Goal: Register for event/course

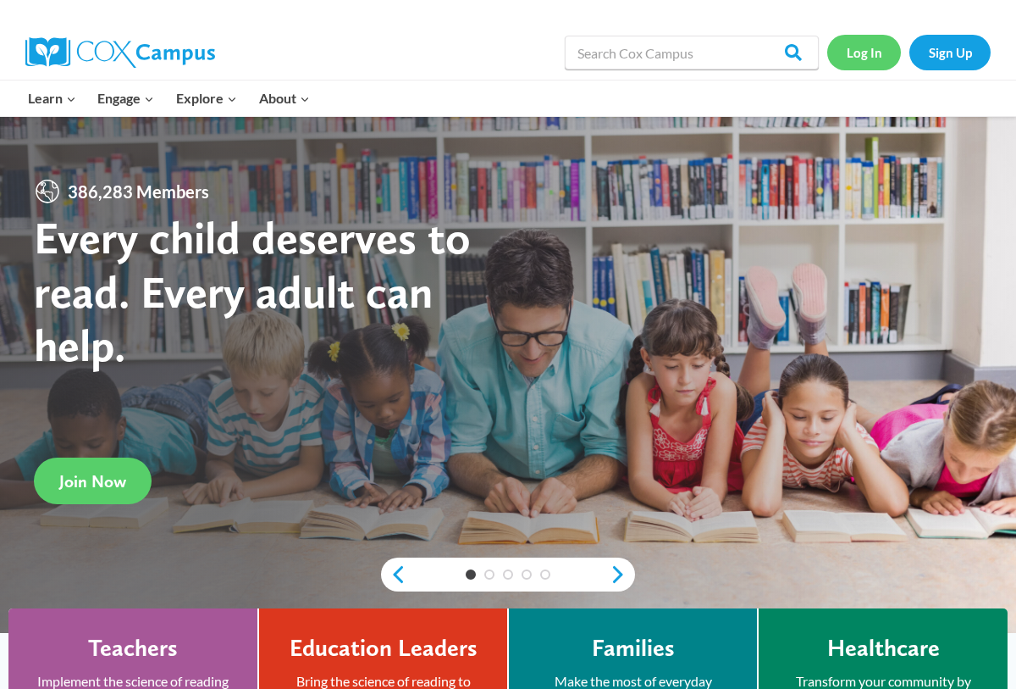
click at [866, 53] on link "Log In" at bounding box center [864, 52] width 74 height 35
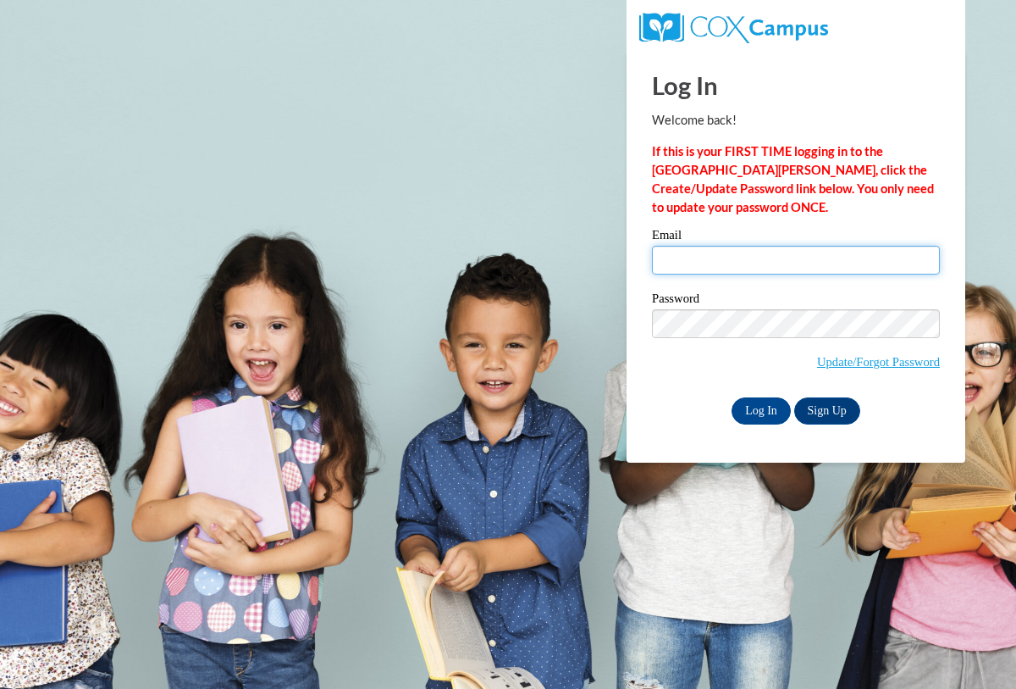
click at [756, 261] on input "Email" at bounding box center [796, 260] width 288 height 29
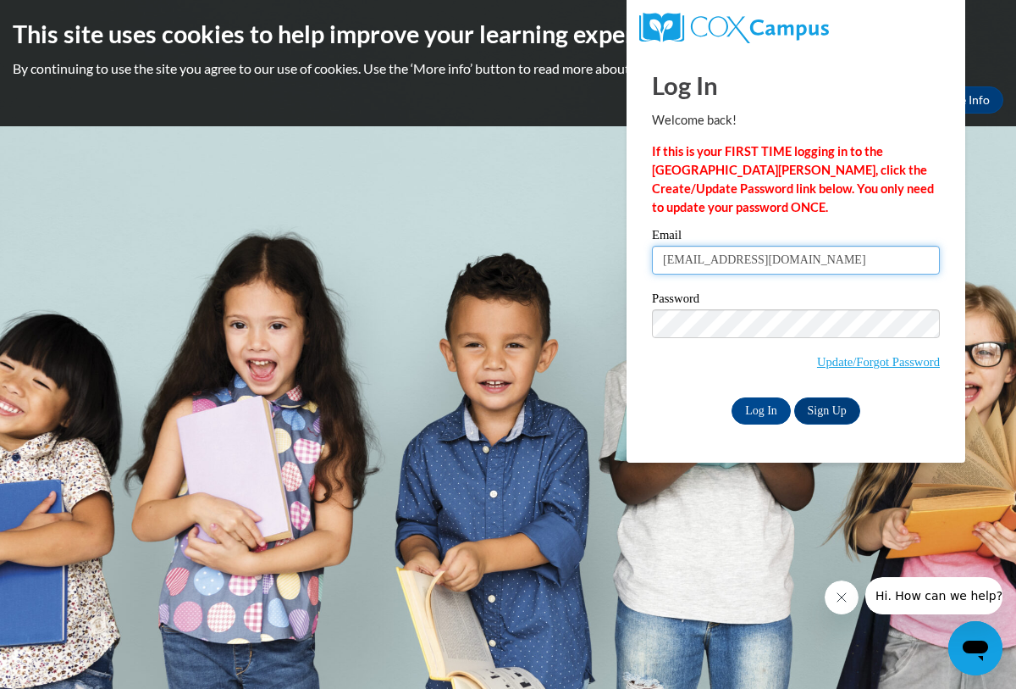
type input "nlarkin@crimson.ua.edu"
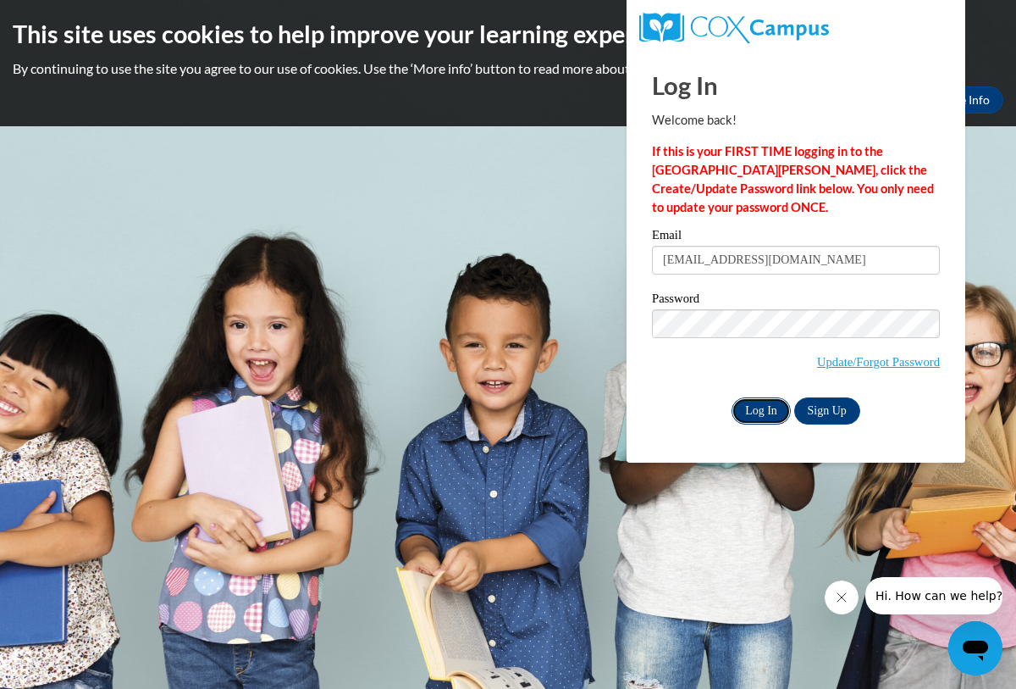
click at [771, 407] on input "Log In" at bounding box center [761, 410] width 59 height 27
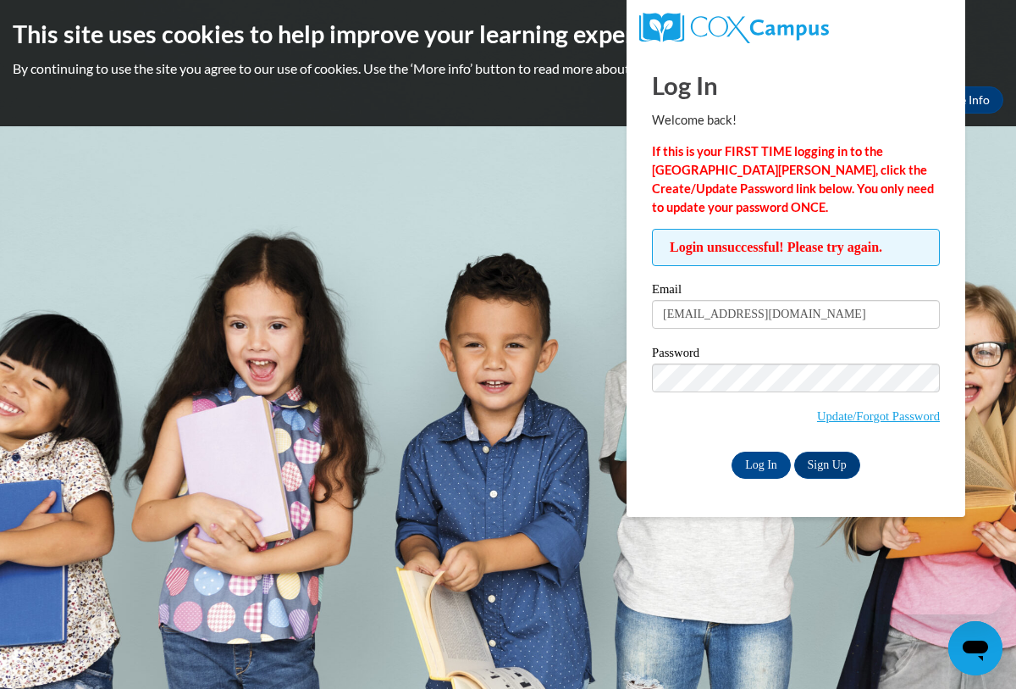
click at [767, 358] on label "Password" at bounding box center [796, 354] width 288 height 17
click at [761, 465] on input "Log In" at bounding box center [761, 464] width 59 height 27
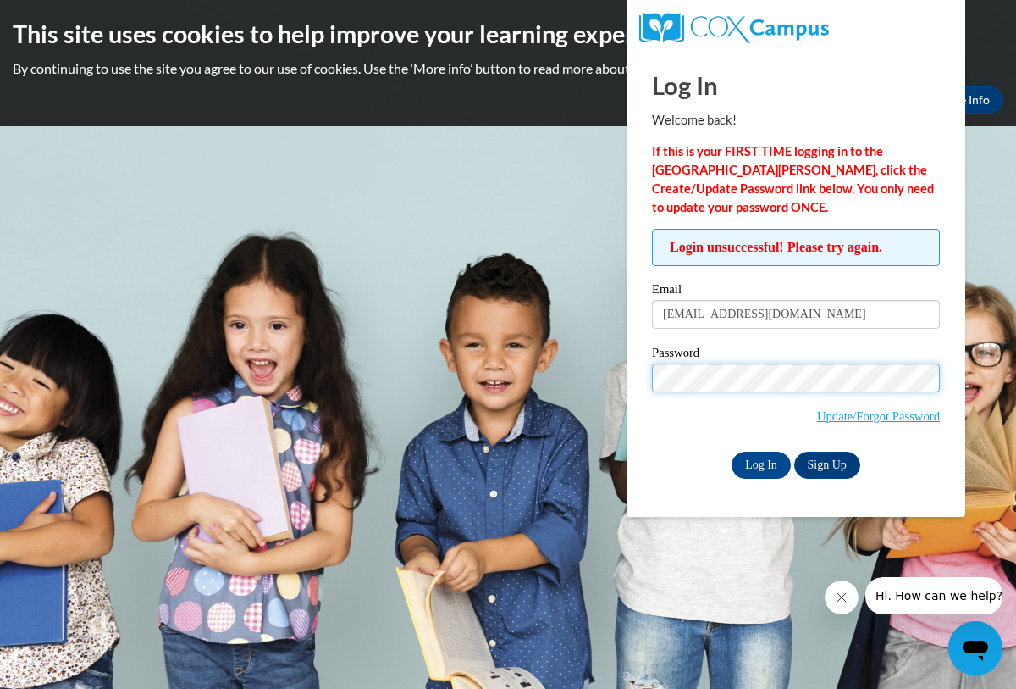
click at [732, 451] on input "Log In" at bounding box center [761, 464] width 59 height 27
click at [747, 453] on input "Log In" at bounding box center [761, 464] width 59 height 27
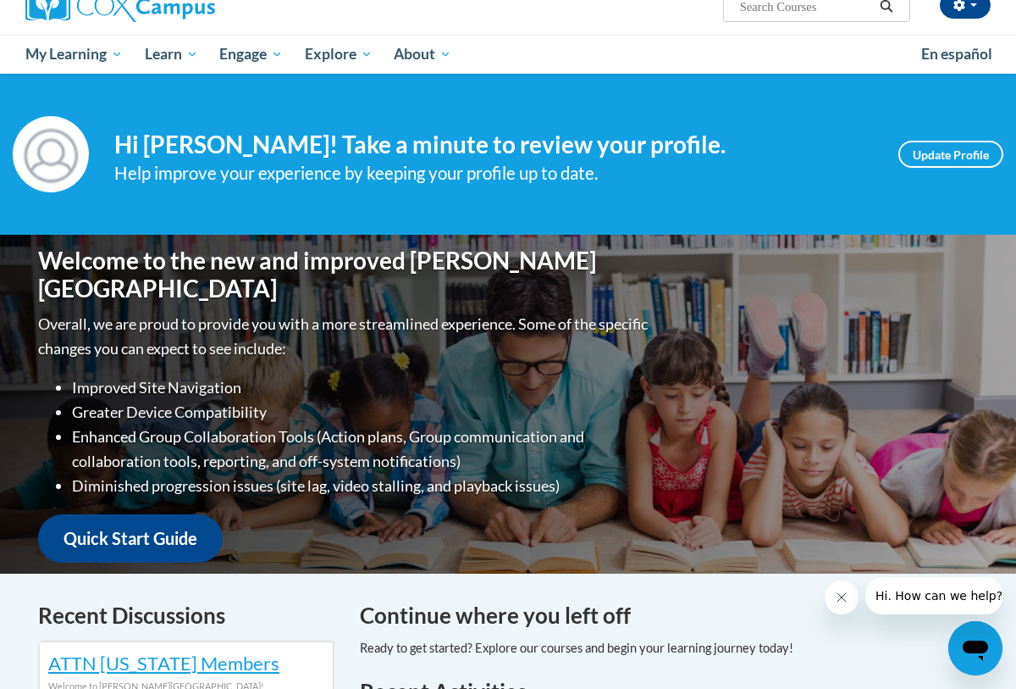
scroll to position [136, 0]
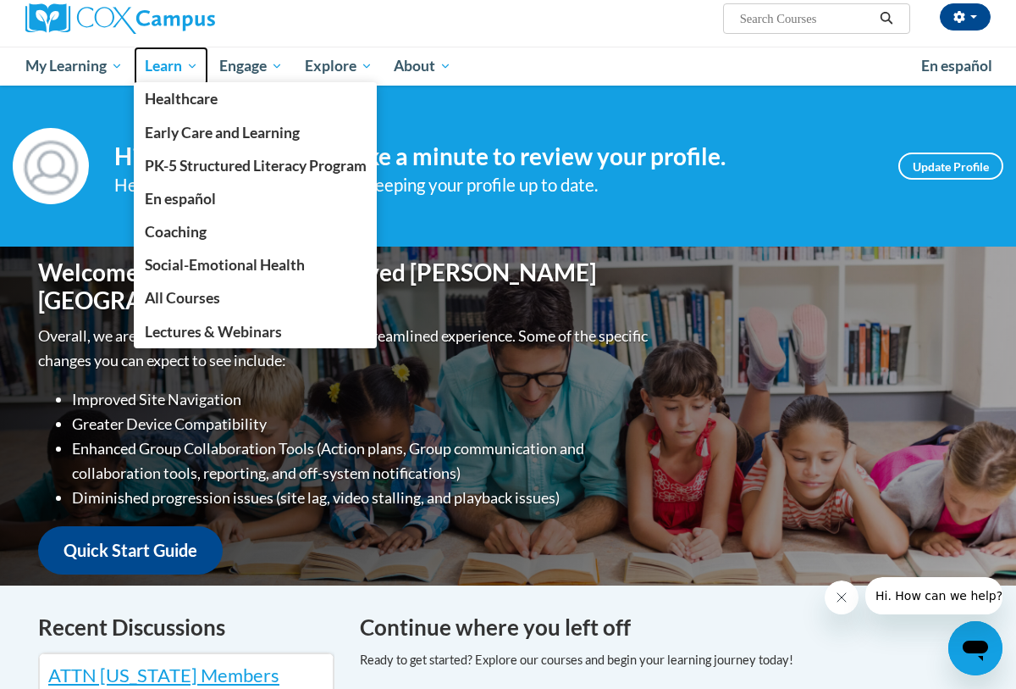
click at [190, 58] on span "Learn" at bounding box center [171, 66] width 53 height 20
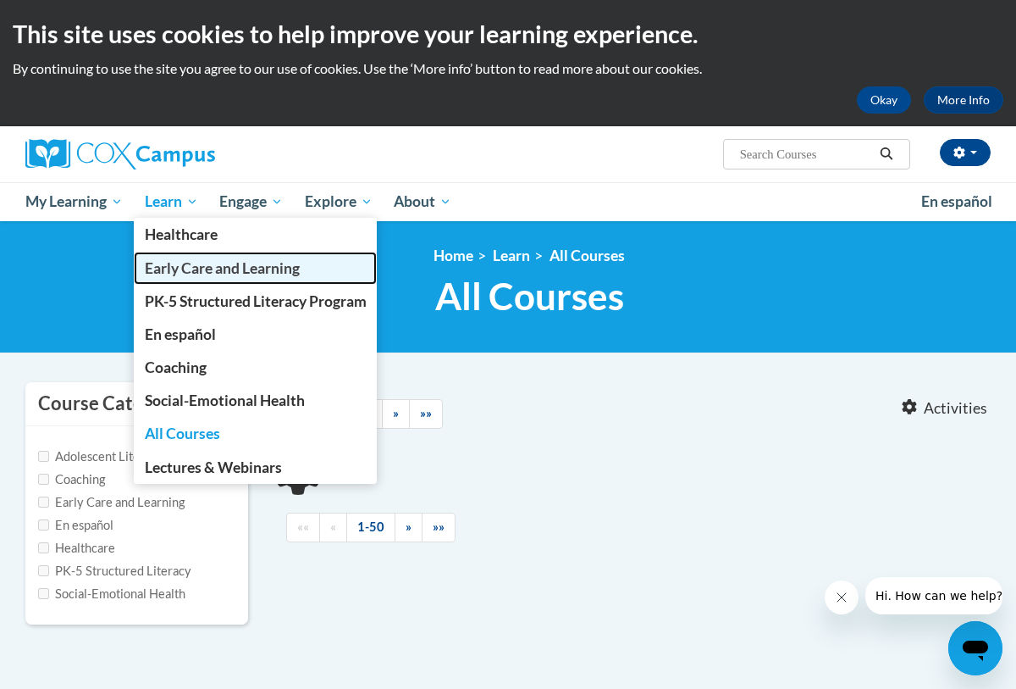
click at [189, 270] on span "Early Care and Learning" at bounding box center [222, 268] width 155 height 18
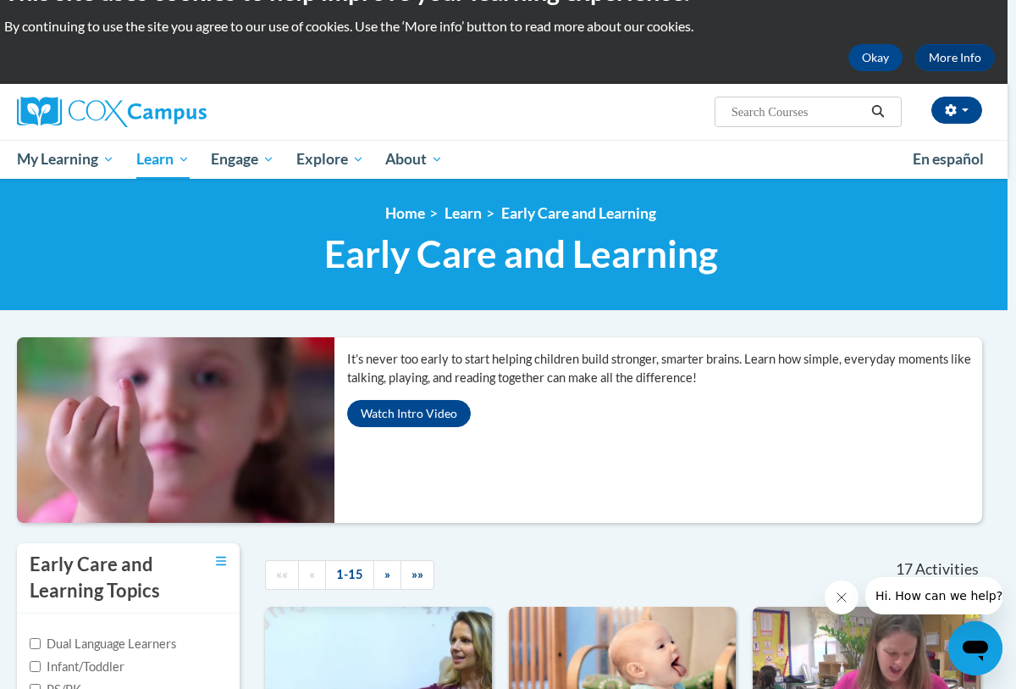
scroll to position [34, 8]
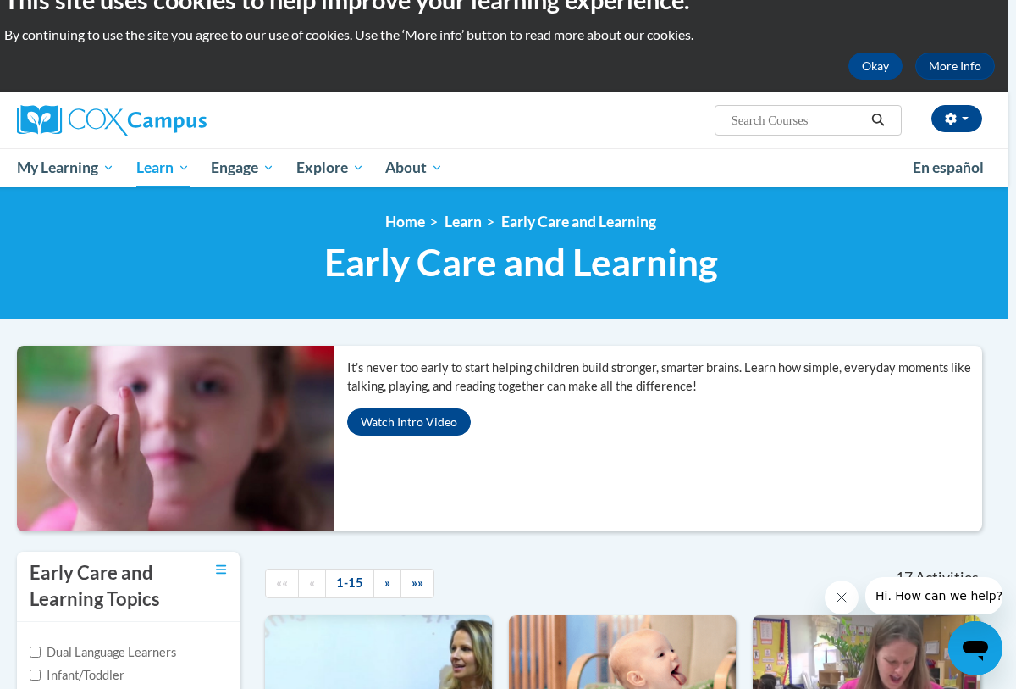
click at [739, 113] on input "Search..." at bounding box center [798, 120] width 136 height 20
type input "teaching writing"
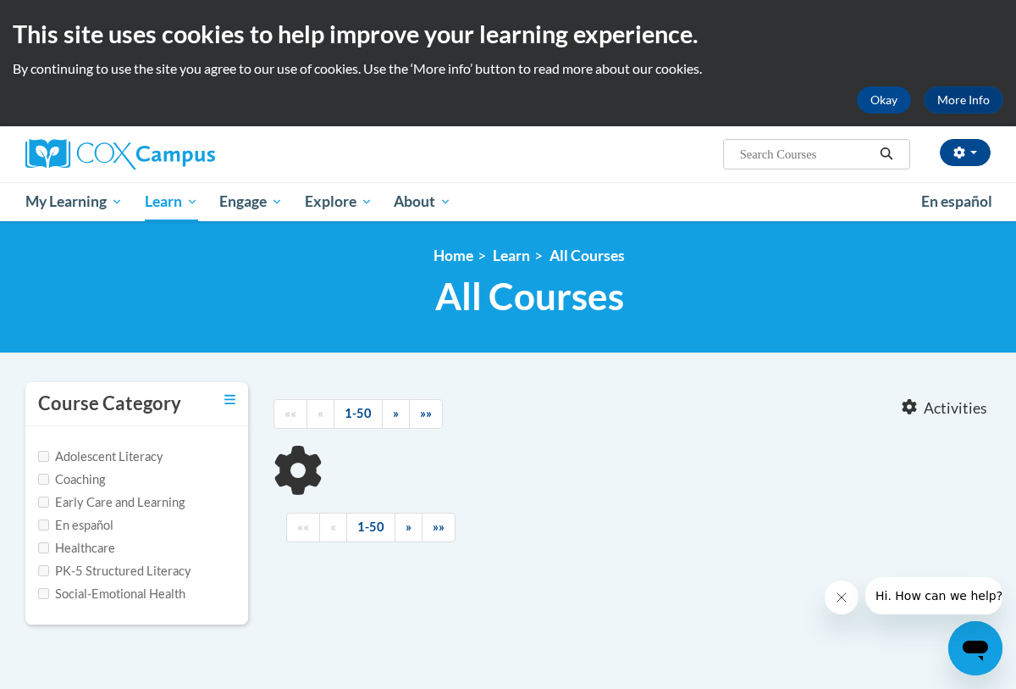
type input "teaching writing"
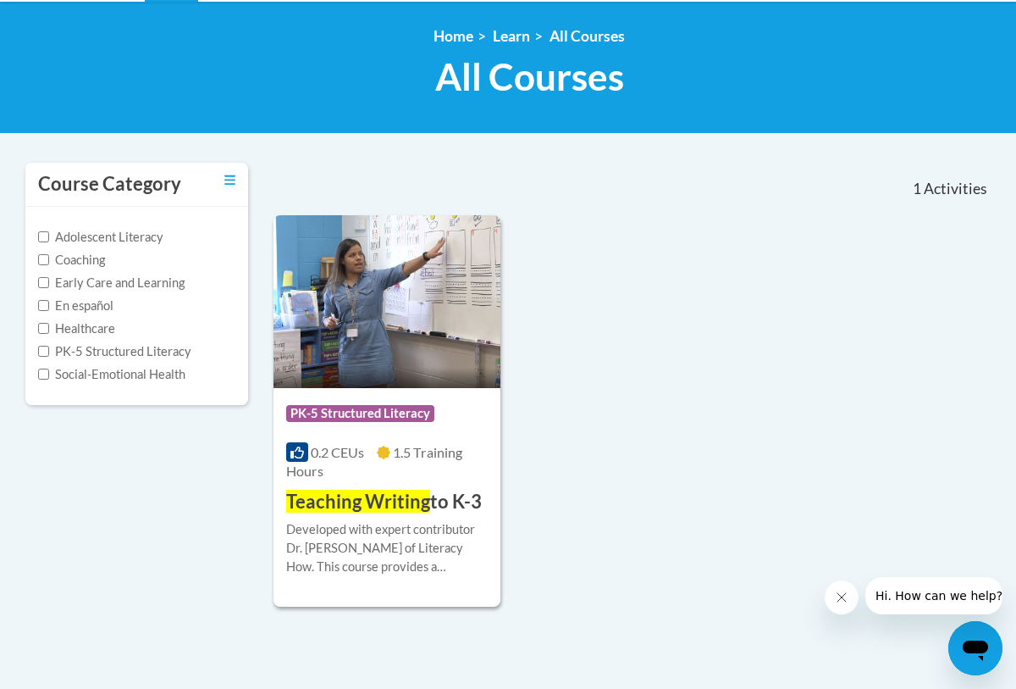
scroll to position [271, 0]
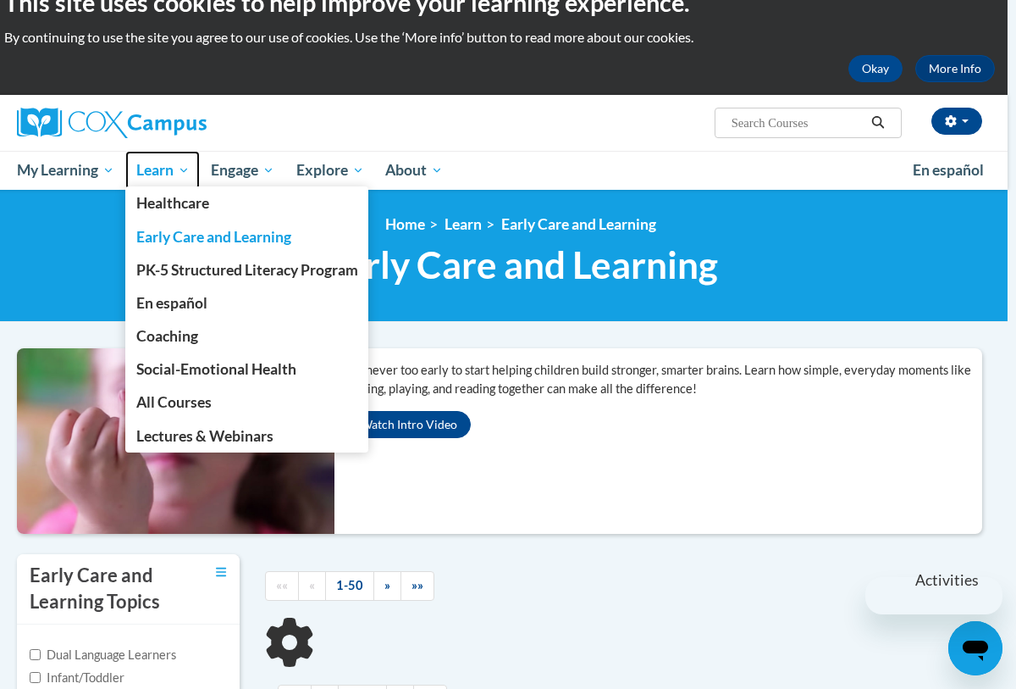
click at [174, 160] on span "Learn" at bounding box center [162, 170] width 53 height 20
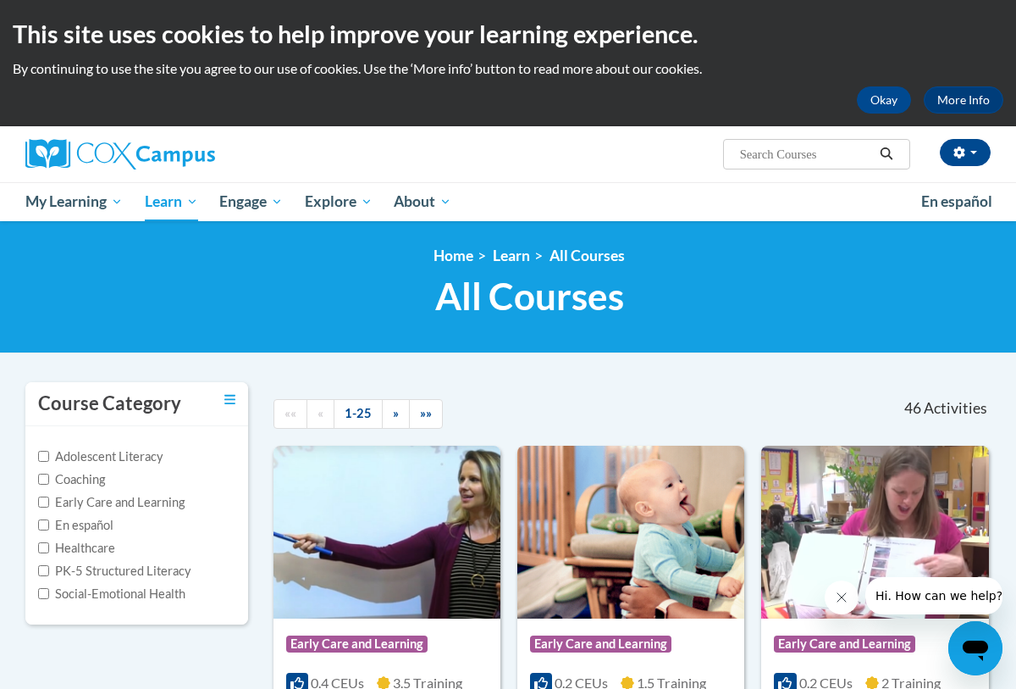
click at [768, 149] on input "Search..." at bounding box center [807, 154] width 136 height 20
type input "teaching writing"
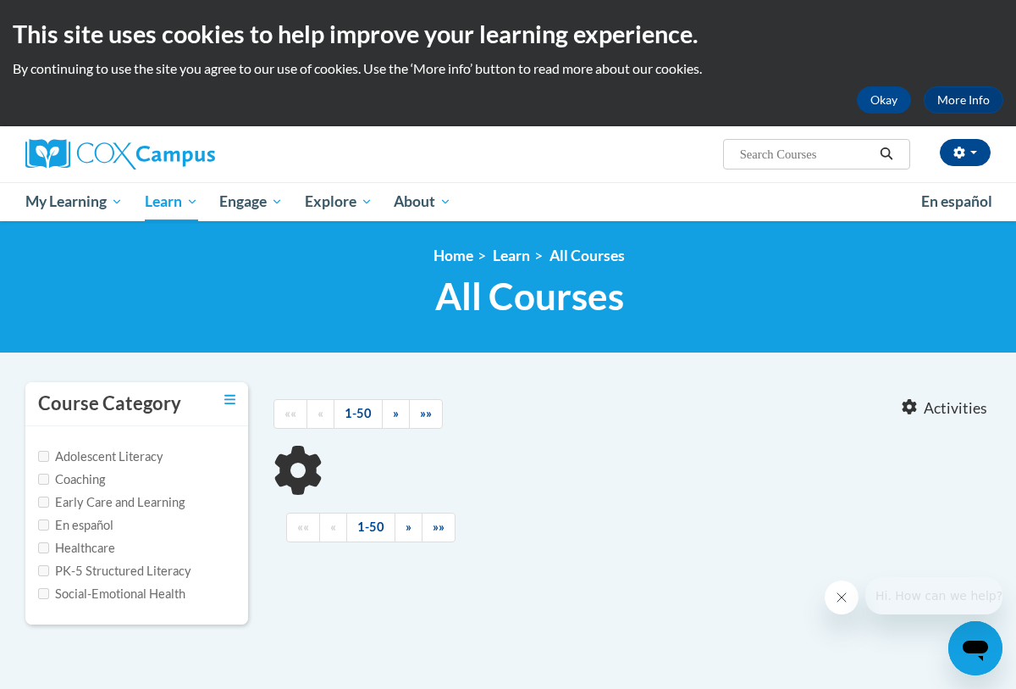
type input "teaching writing"
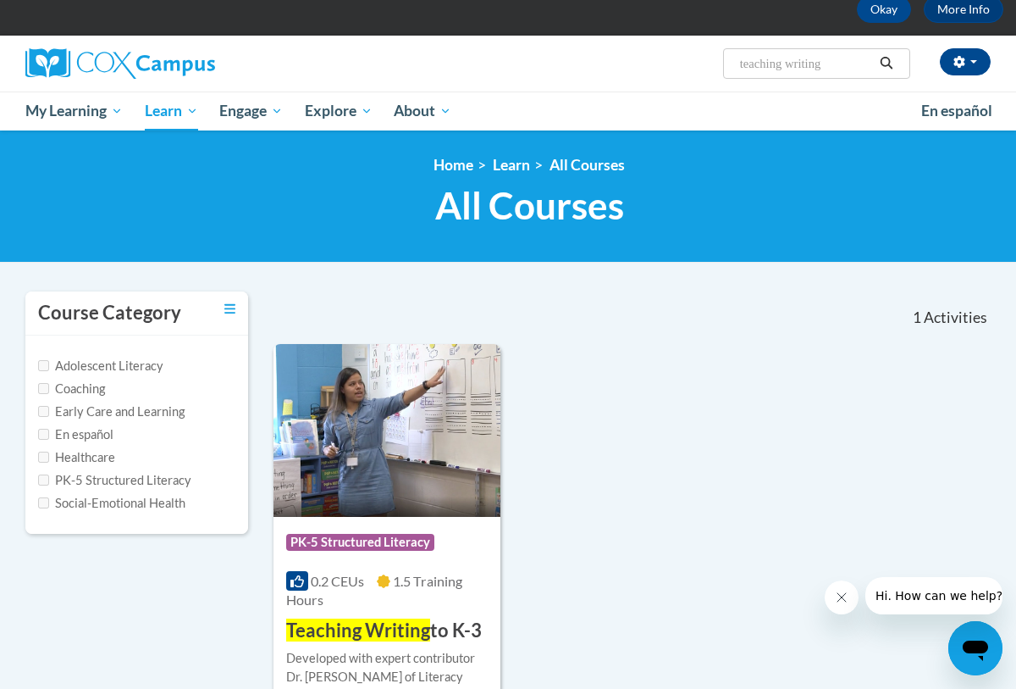
scroll to position [136, 0]
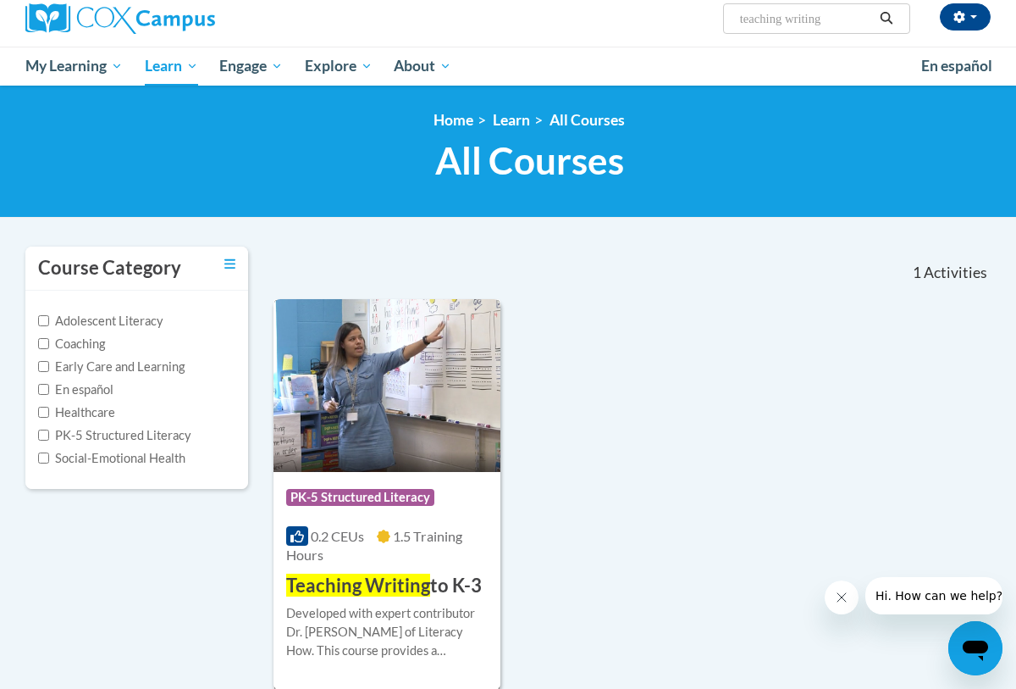
click at [350, 583] on span "Teaching Writing" at bounding box center [358, 584] width 144 height 23
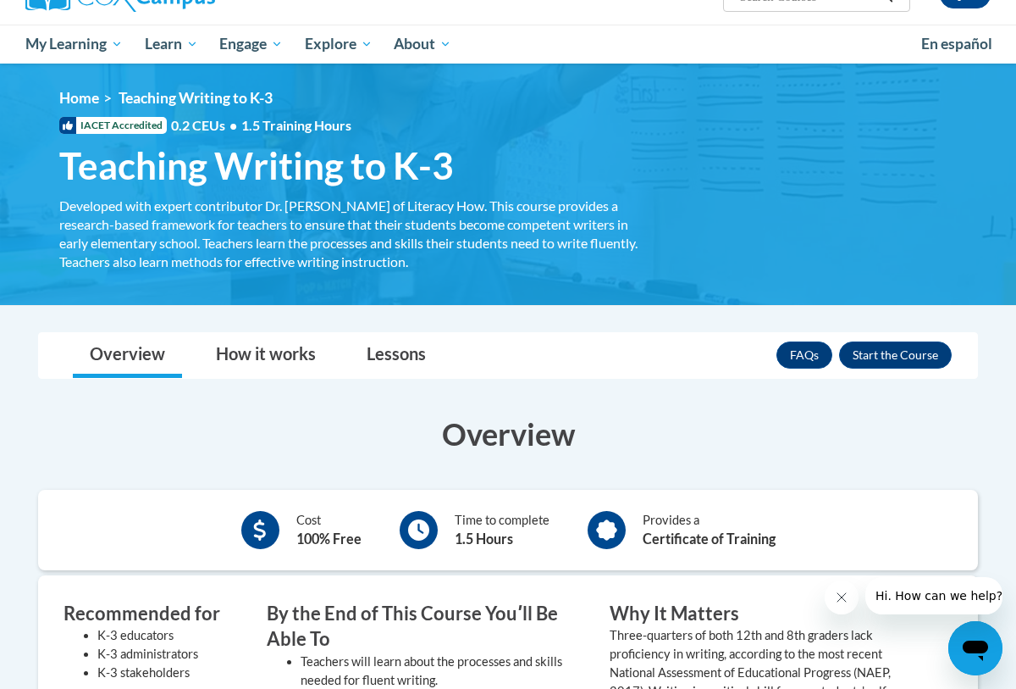
scroll to position [169, 0]
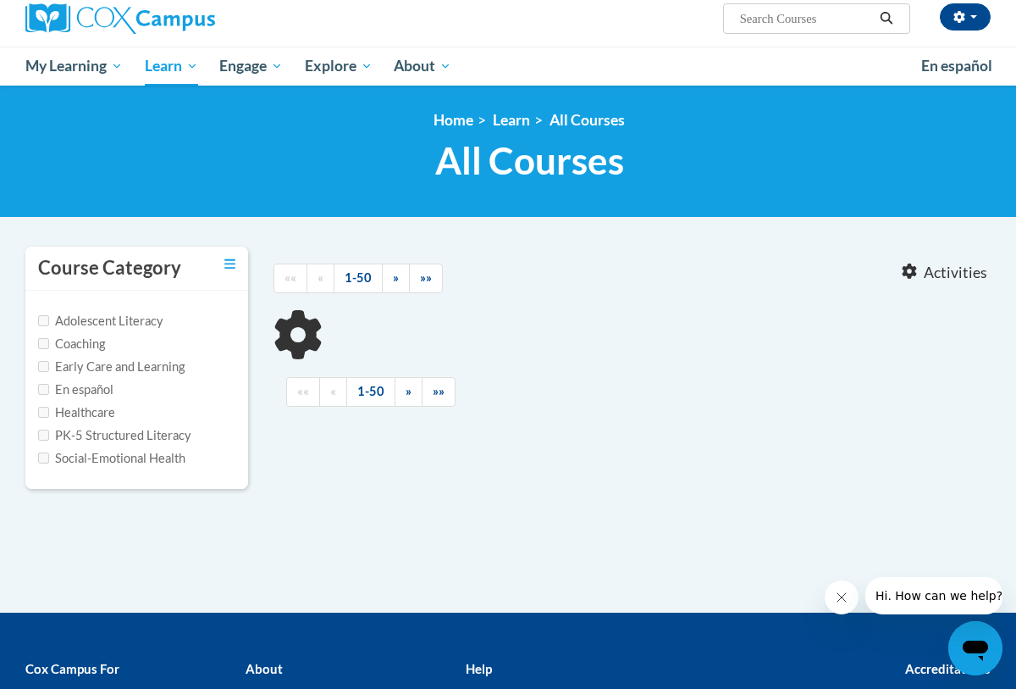
type input "teaching writing"
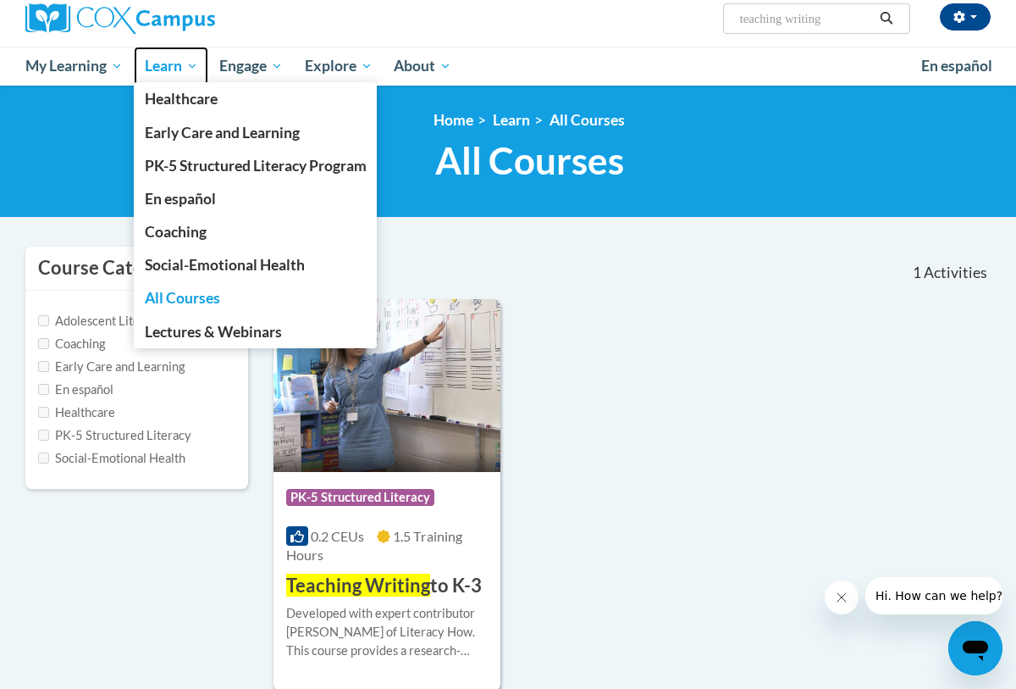
click at [163, 52] on link "Learn" at bounding box center [171, 66] width 75 height 39
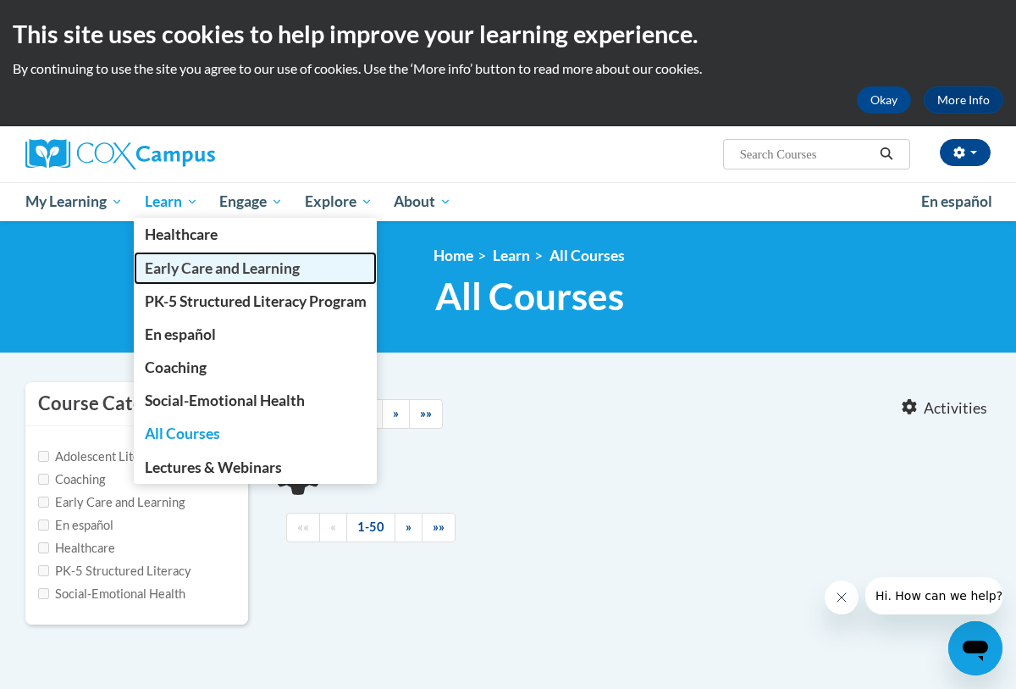
click at [187, 268] on span "Early Care and Learning" at bounding box center [222, 268] width 155 height 18
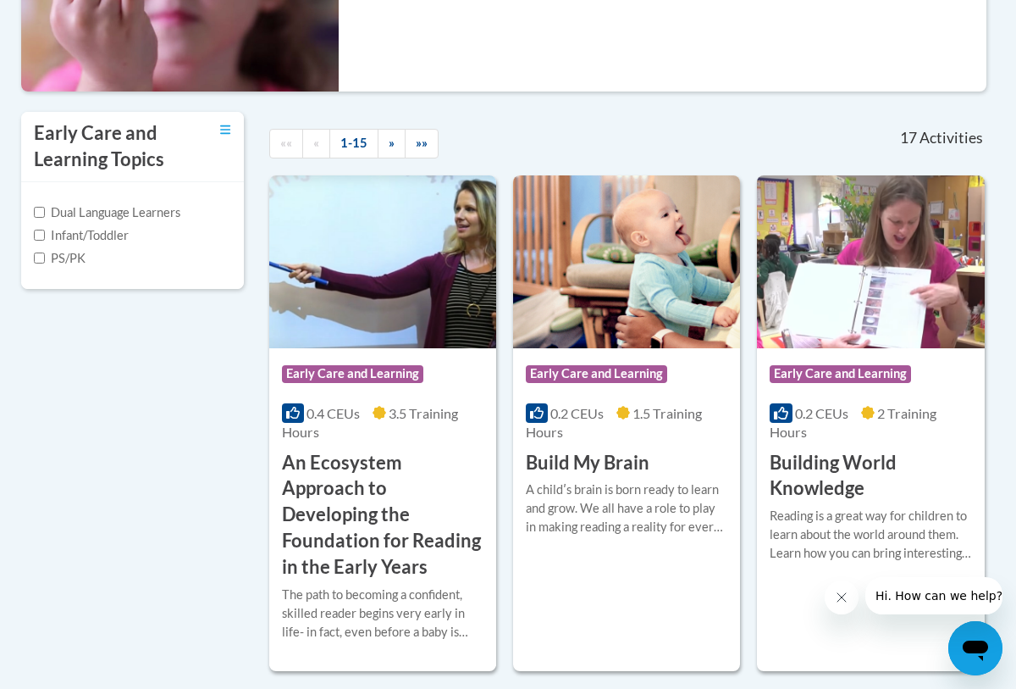
scroll to position [474, 8]
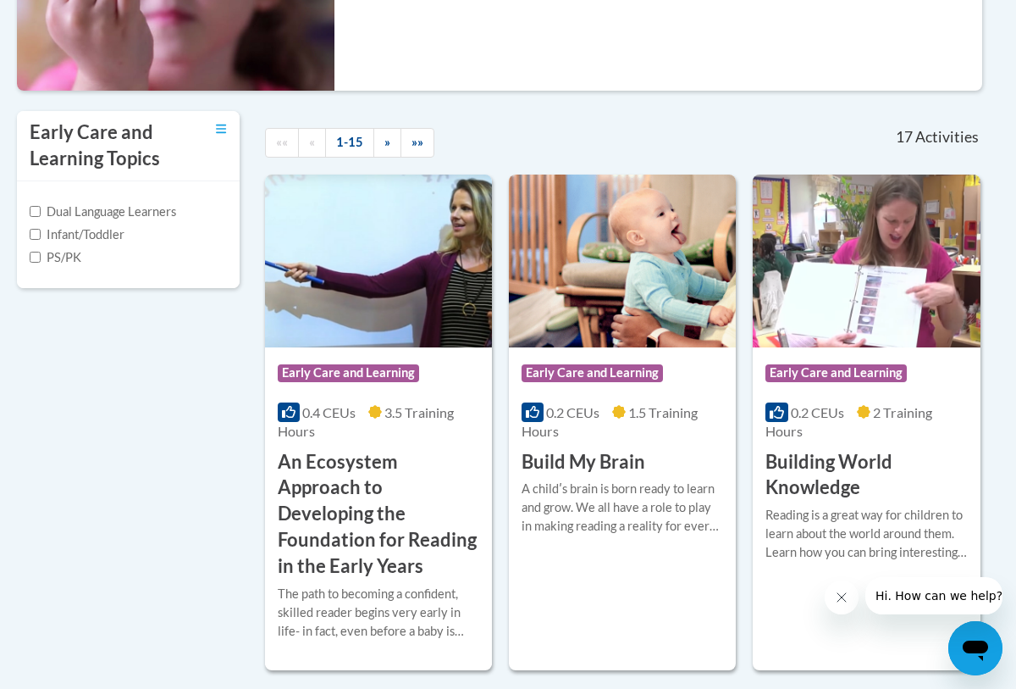
click at [530, 135] on ul "«« « 1-15 » »»" at bounding box center [407, 143] width 285 height 30
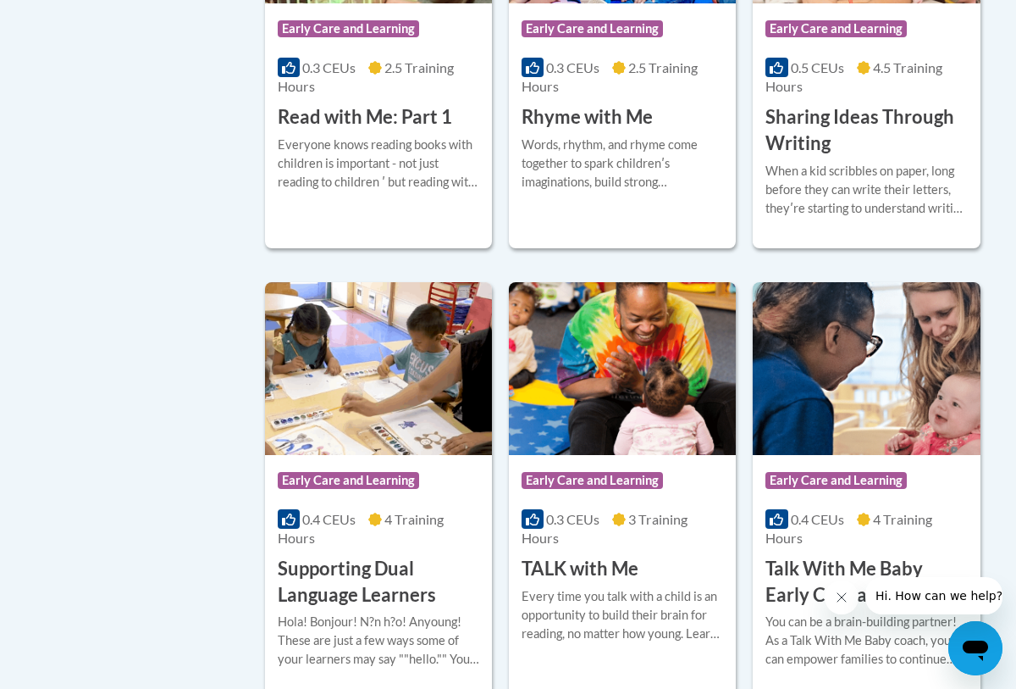
scroll to position [2405, 8]
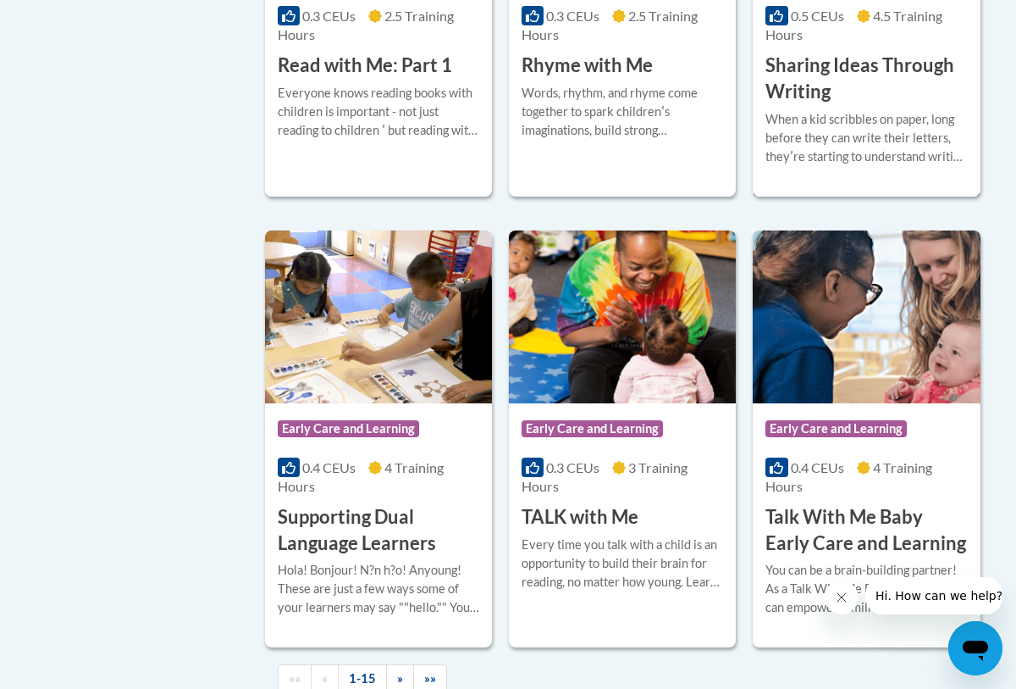
click at [813, 81] on h3 "Sharing Ideas Through Writing" at bounding box center [867, 79] width 202 height 53
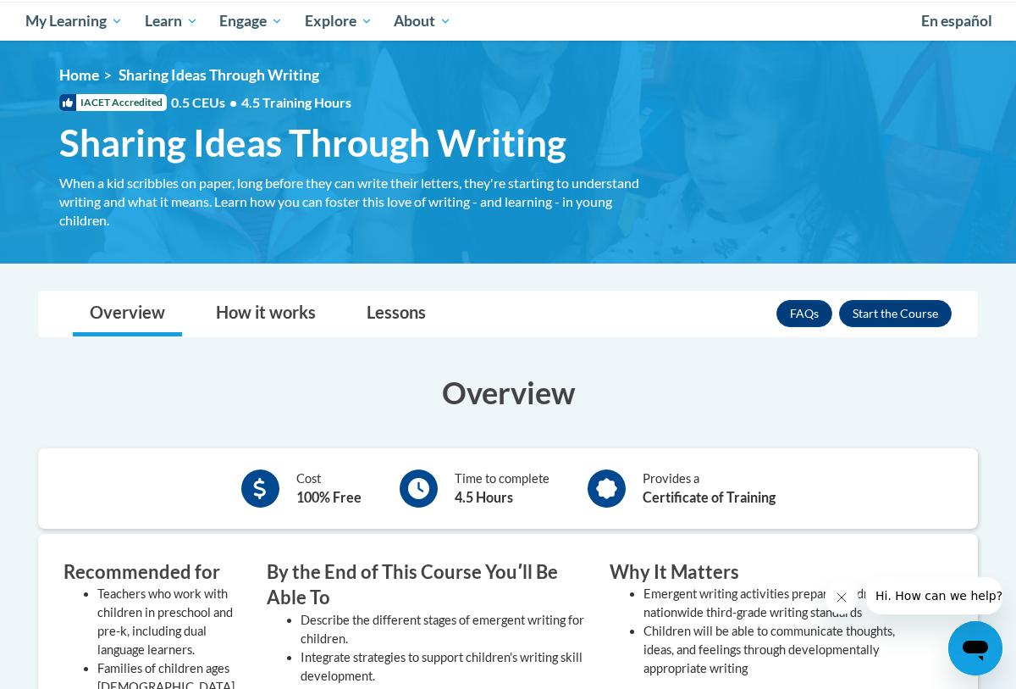
scroll to position [136, 0]
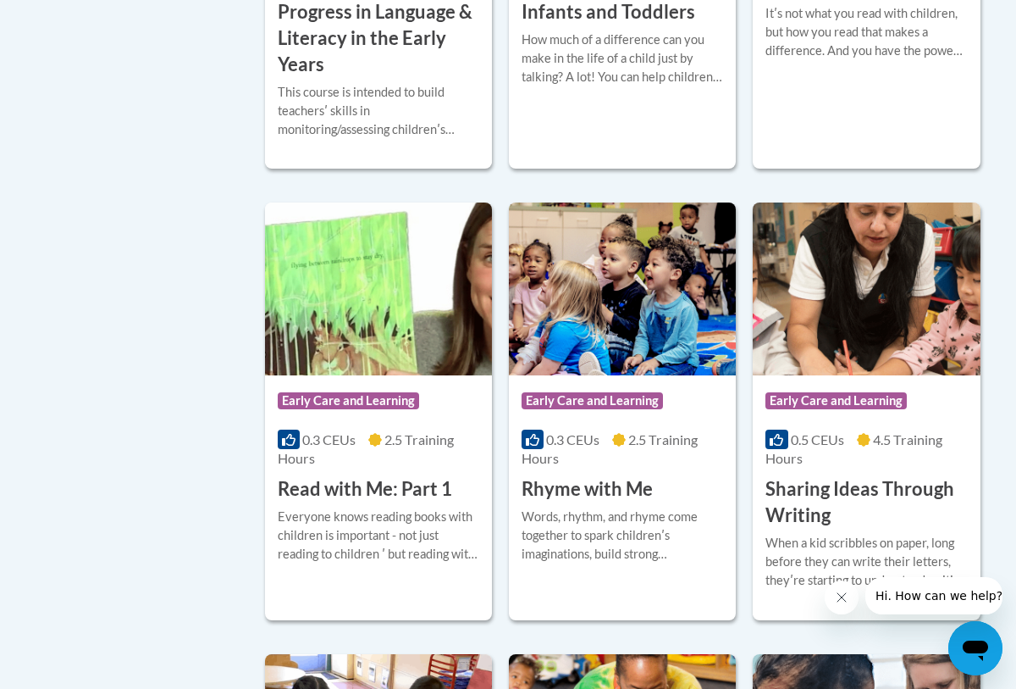
scroll to position [2000, 8]
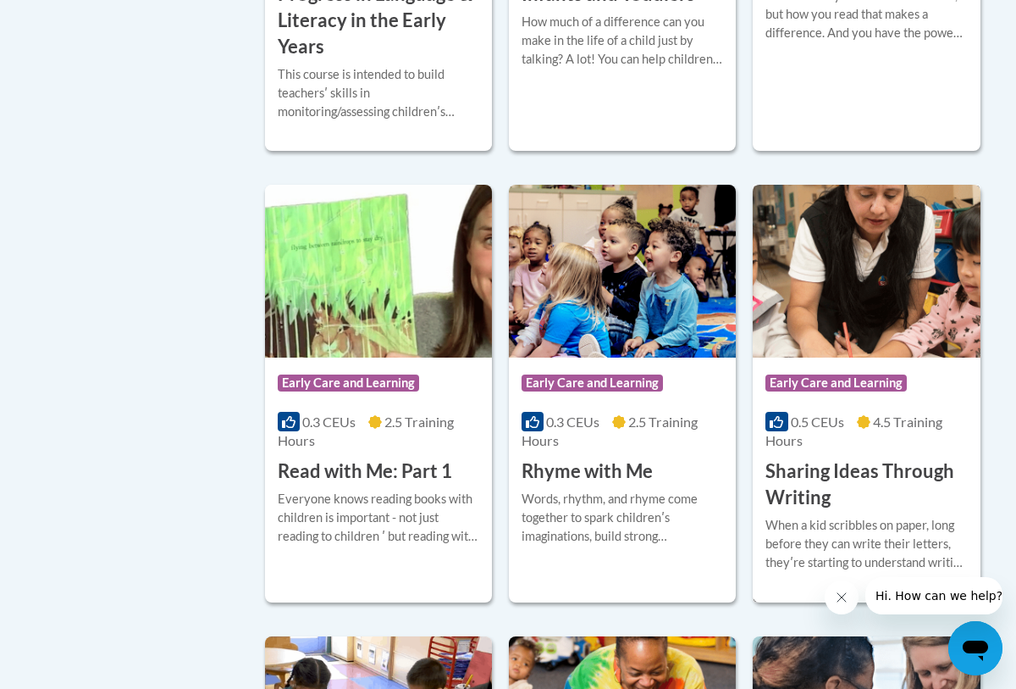
click at [816, 467] on h3 "Sharing Ideas Through Writing" at bounding box center [867, 484] width 202 height 53
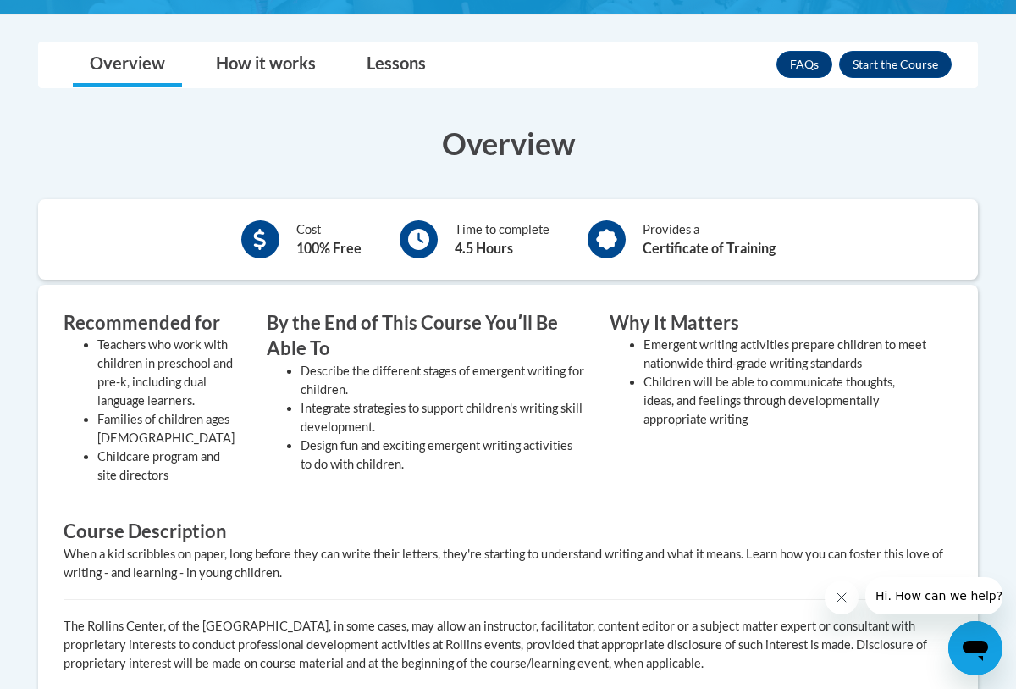
scroll to position [440, 0]
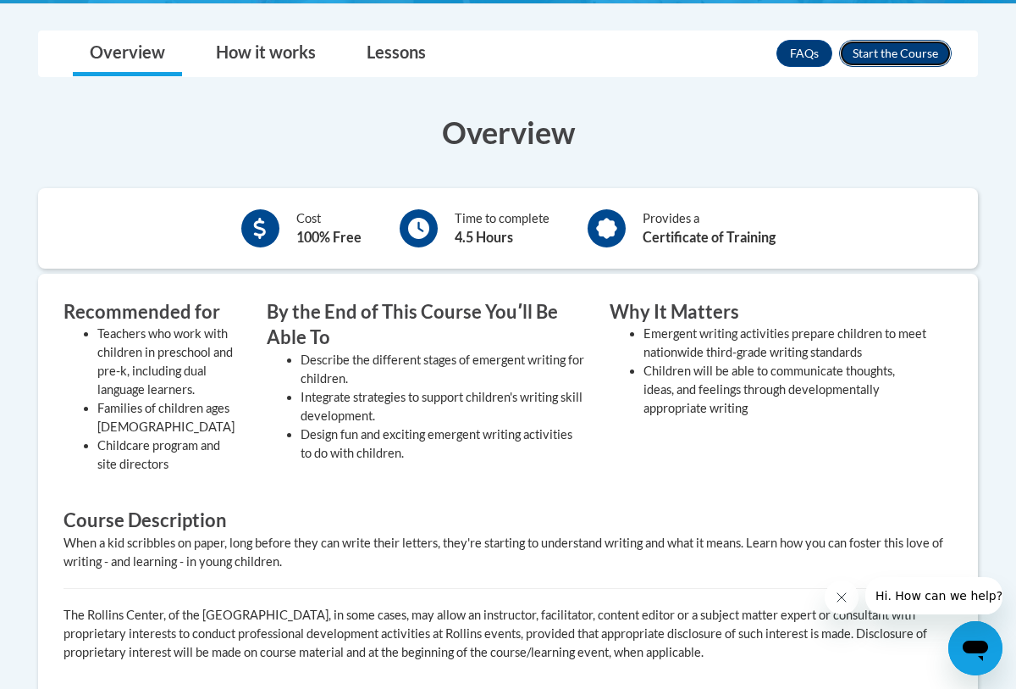
click at [854, 52] on button "Enroll" at bounding box center [895, 53] width 113 height 27
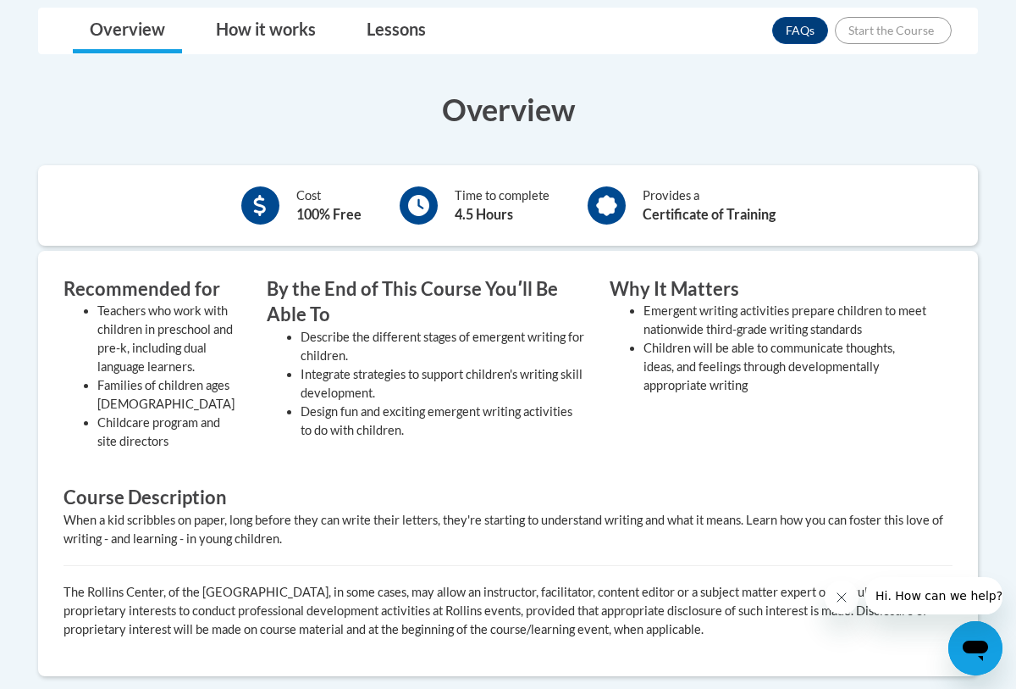
scroll to position [474, 0]
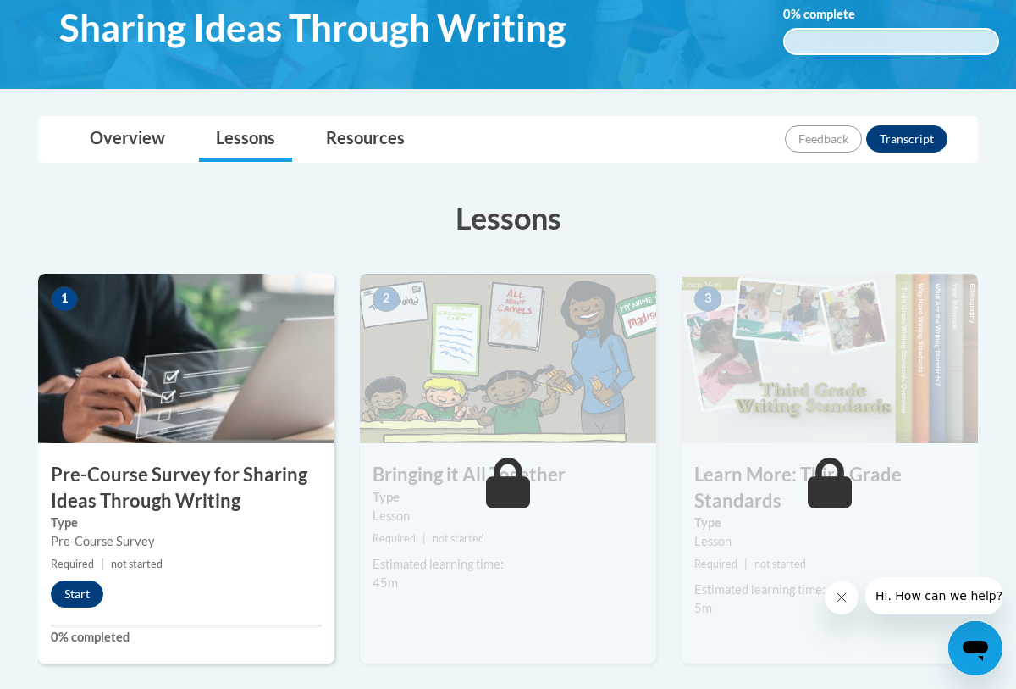
scroll to position [305, 0]
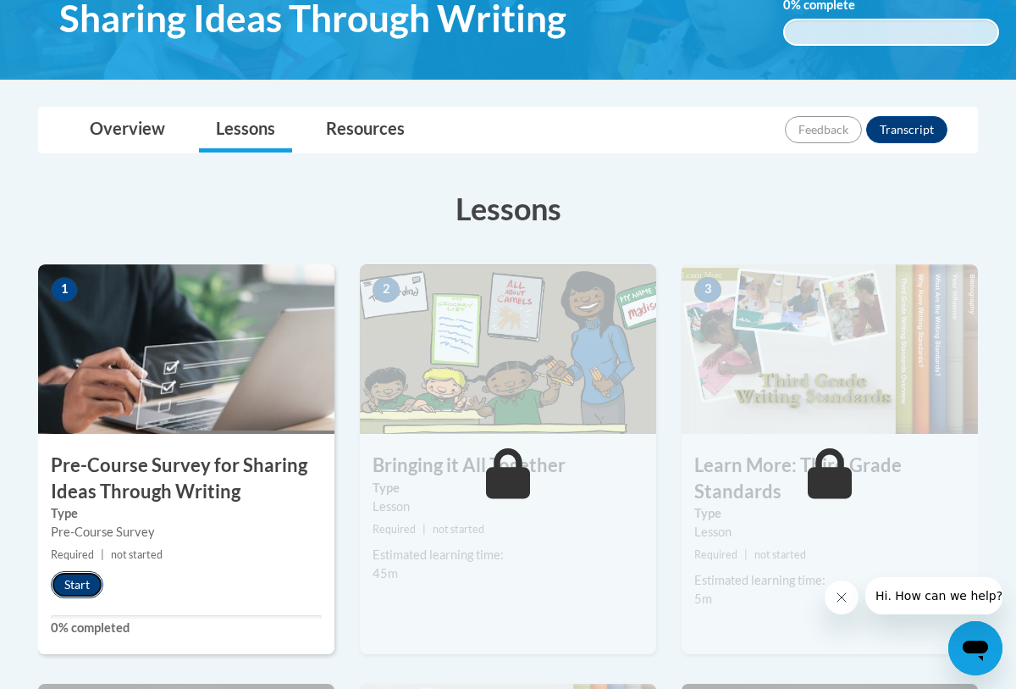
click at [80, 590] on button "Start" at bounding box center [77, 584] width 53 height 27
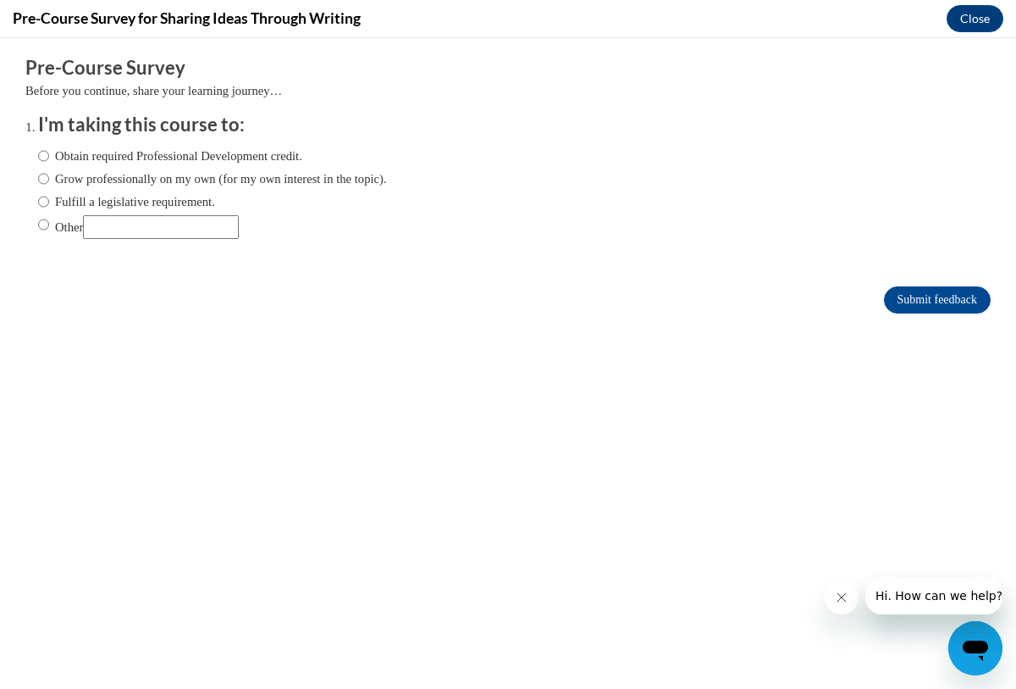
scroll to position [0, 0]
click at [39, 233] on input "Other" at bounding box center [43, 224] width 11 height 19
radio input "true"
click at [893, 302] on input "Submit feedback" at bounding box center [937, 299] width 107 height 27
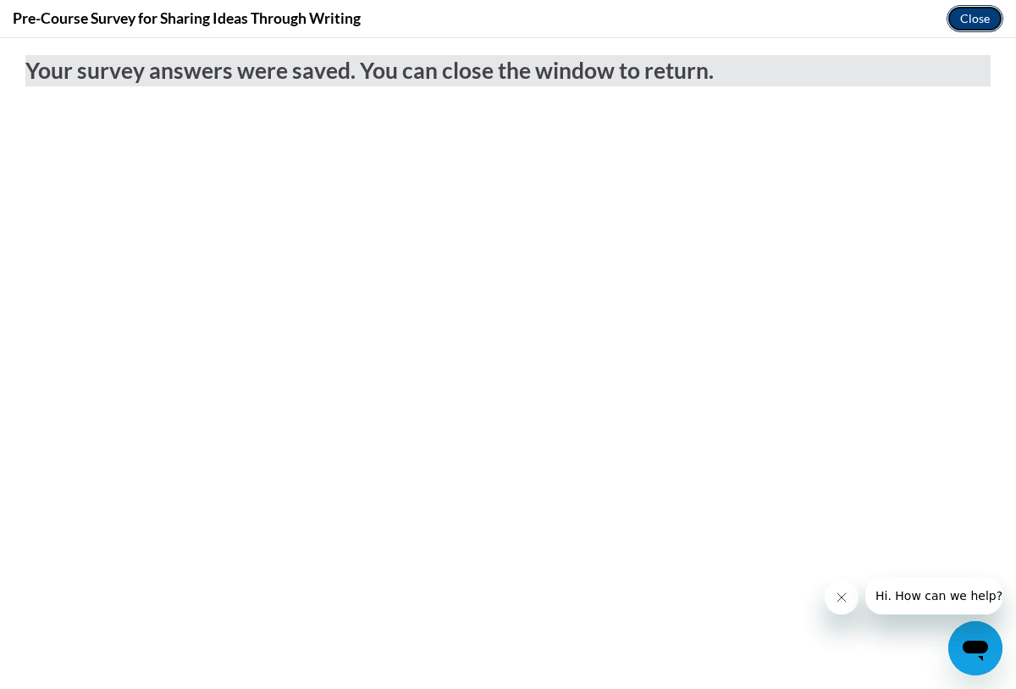
click at [971, 19] on button "Close" at bounding box center [975, 18] width 57 height 27
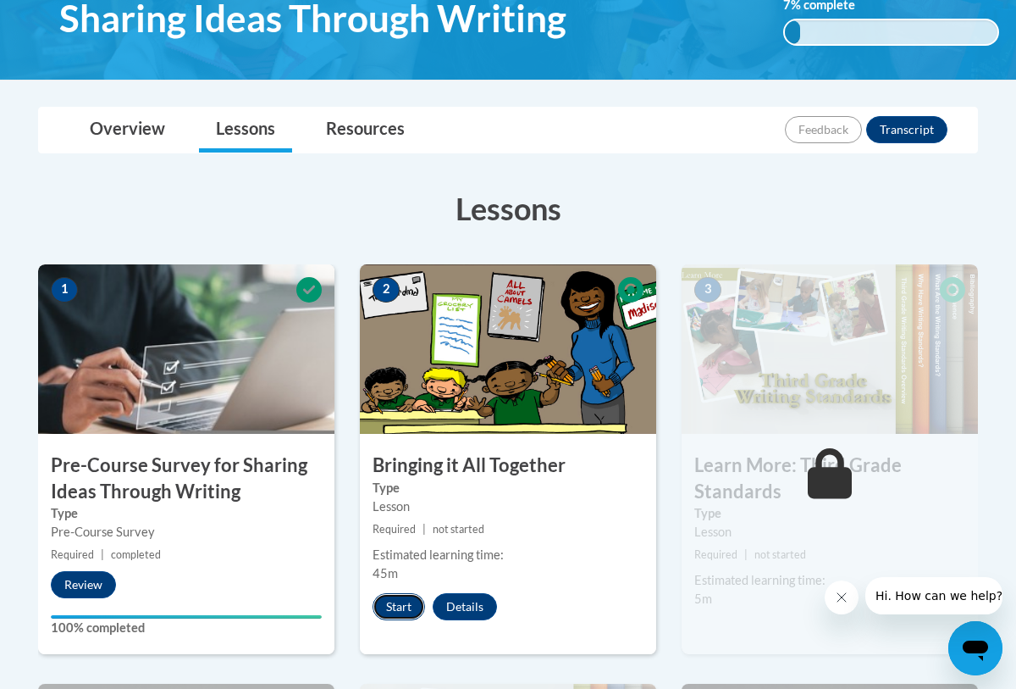
click at [405, 609] on button "Start" at bounding box center [399, 606] width 53 height 27
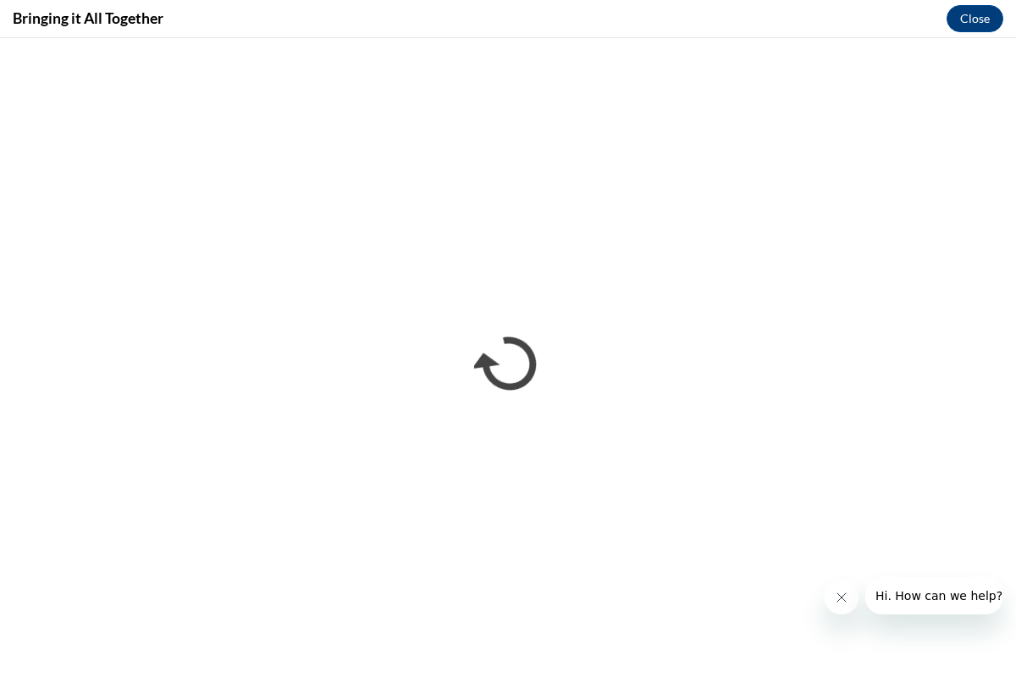
click at [676, 29] on div "Bringing it All Together Close" at bounding box center [508, 19] width 1016 height 38
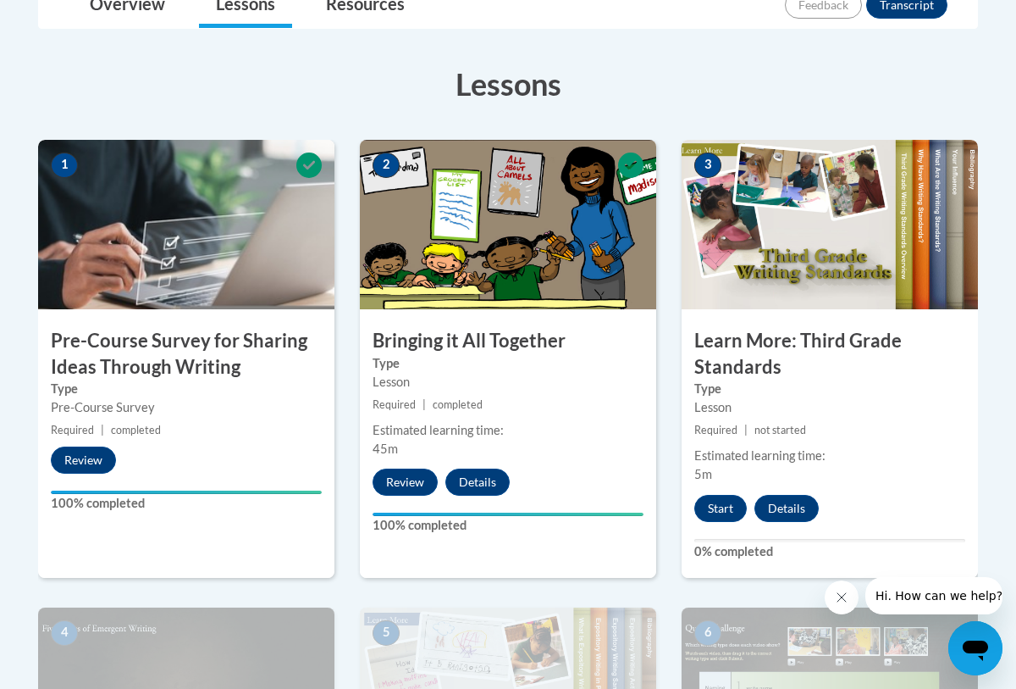
scroll to position [474, 0]
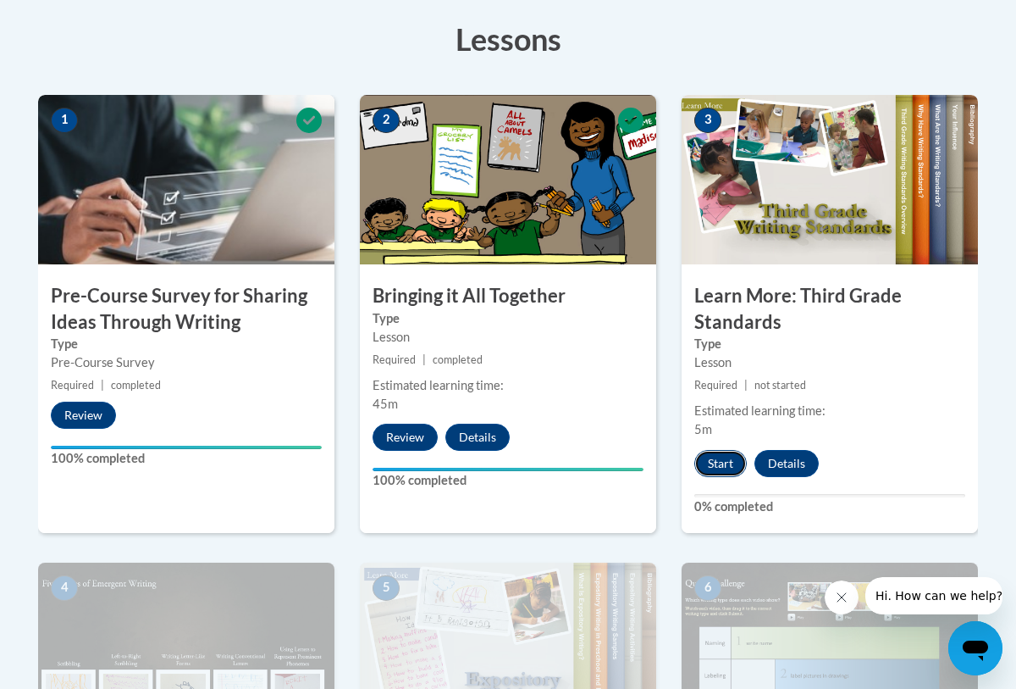
click at [728, 473] on button "Start" at bounding box center [720, 463] width 53 height 27
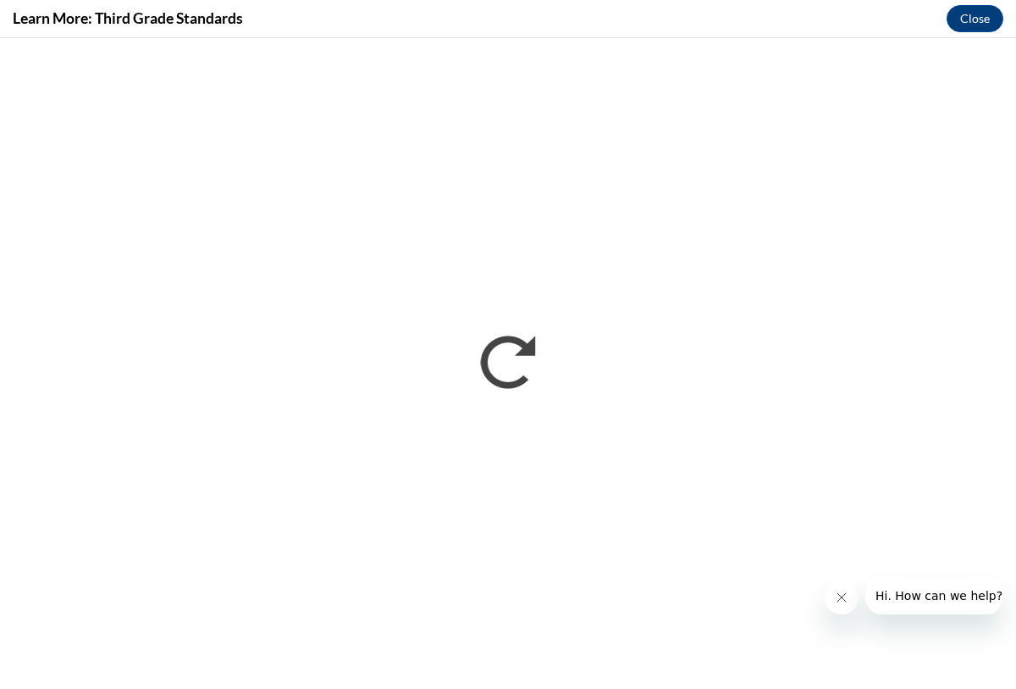
scroll to position [0, 0]
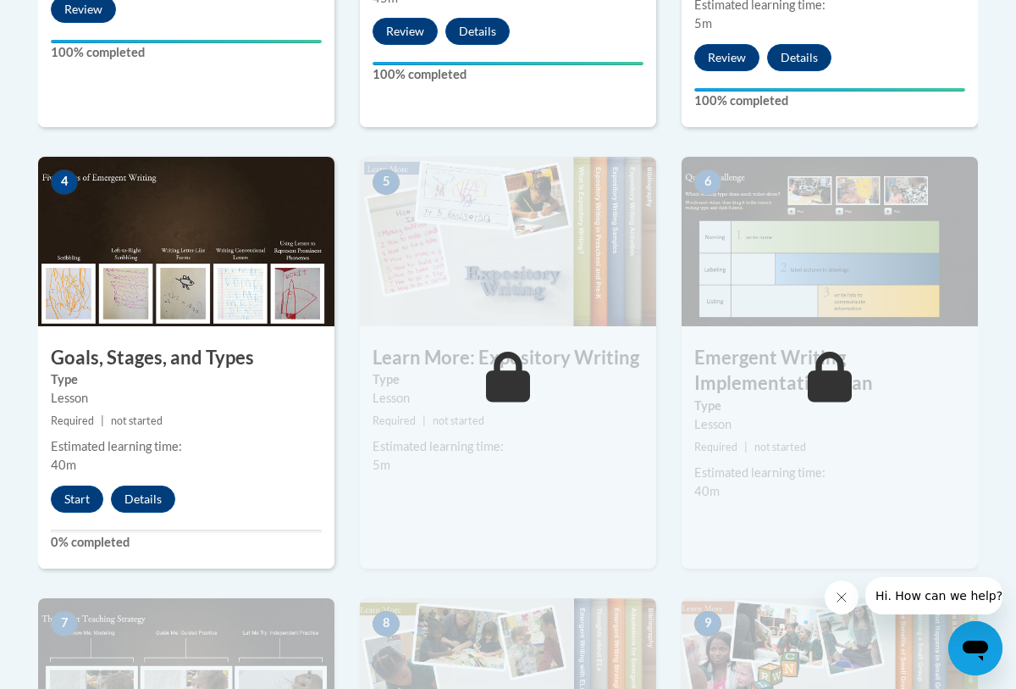
scroll to position [881, 0]
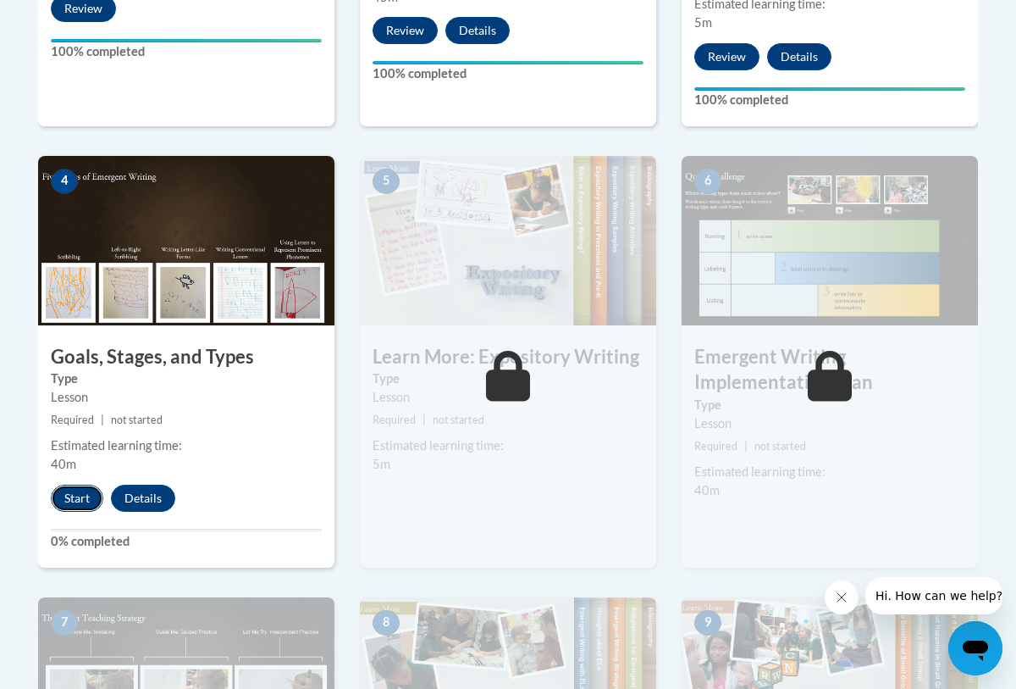
click at [92, 496] on button "Start" at bounding box center [77, 497] width 53 height 27
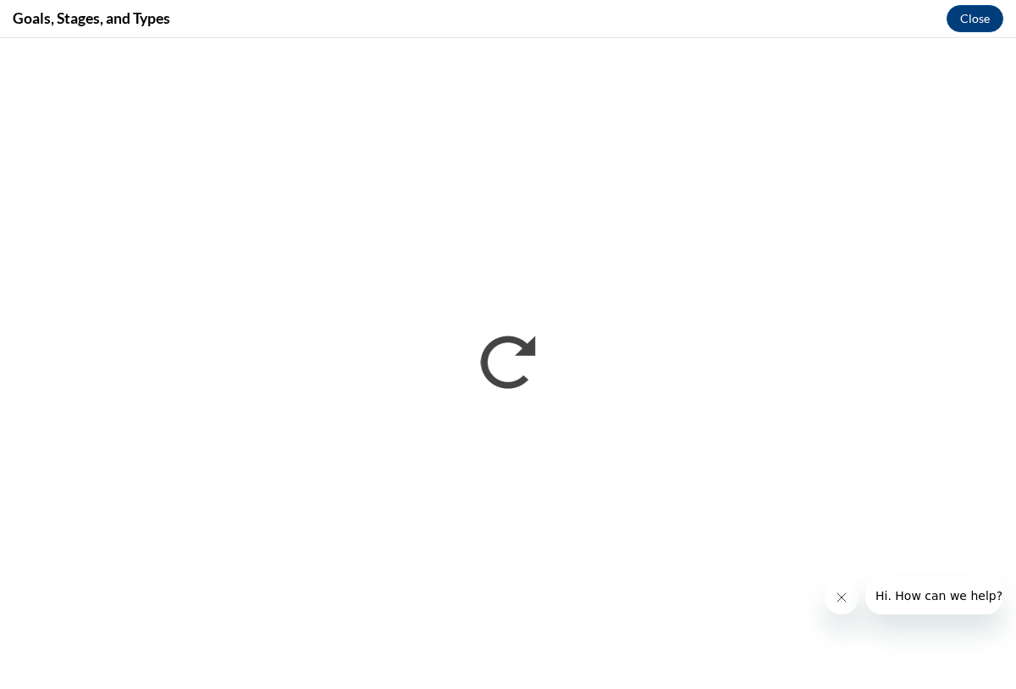
scroll to position [0, 0]
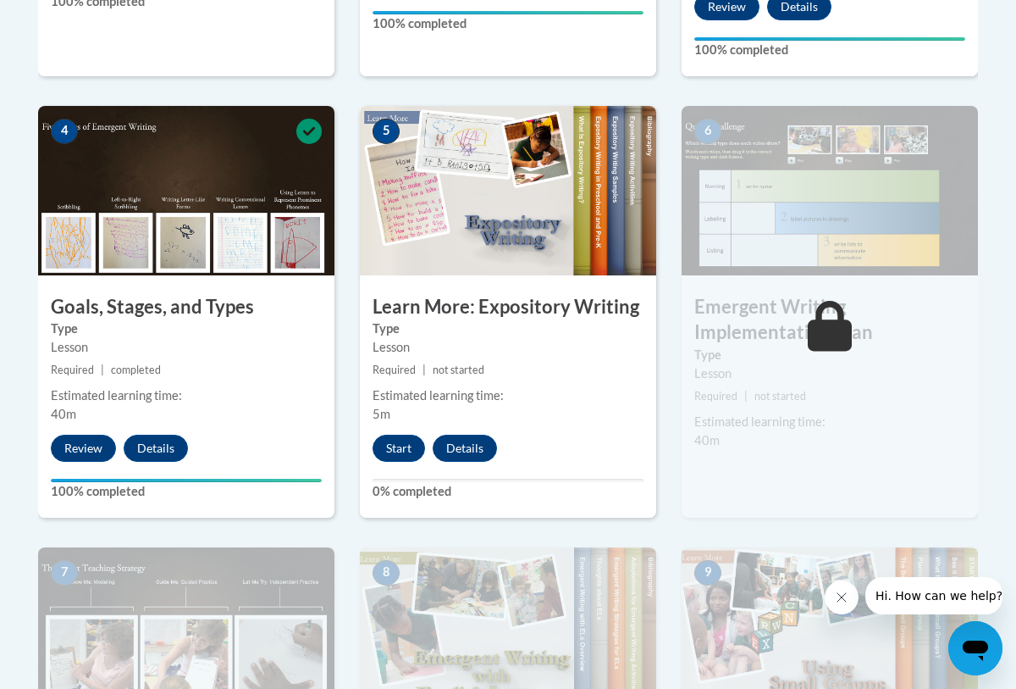
scroll to position [949, 0]
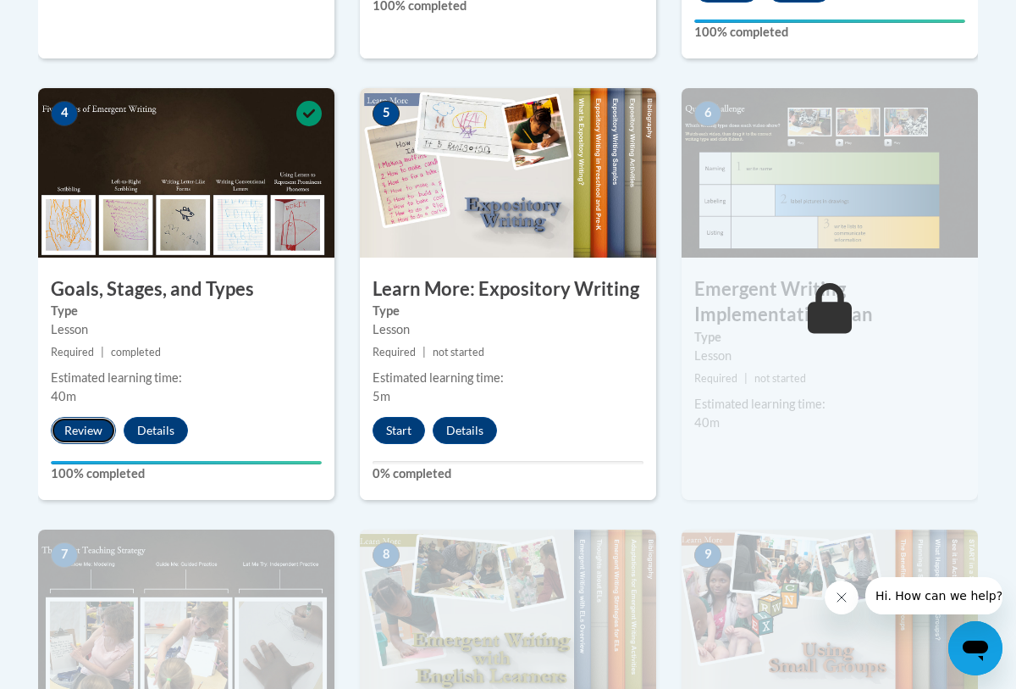
click at [92, 424] on button "Review" at bounding box center [83, 430] width 65 height 27
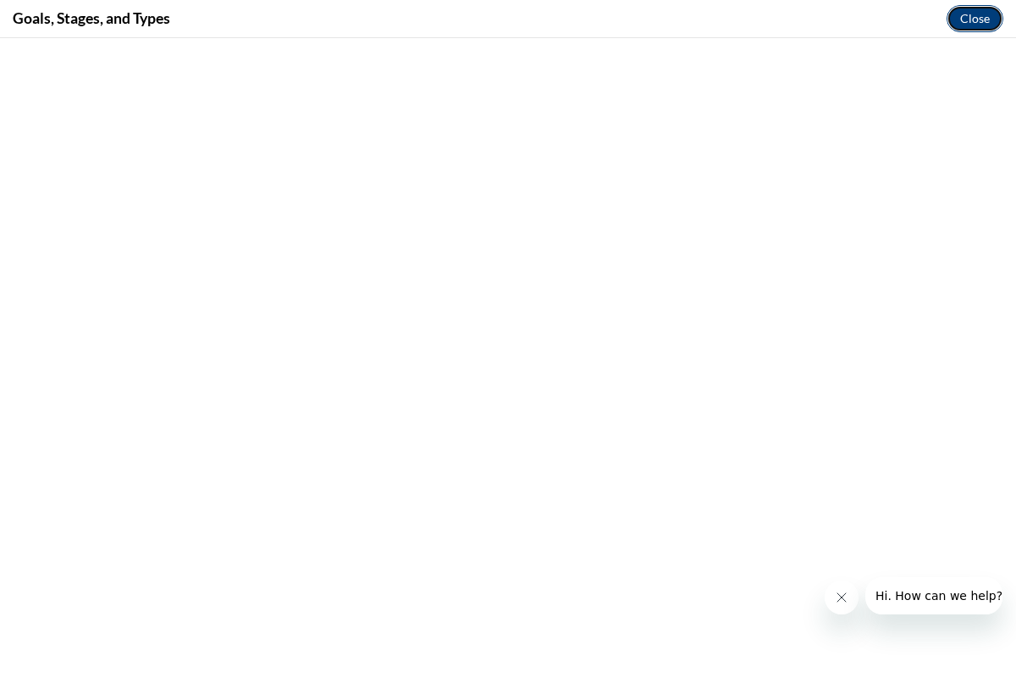
click at [958, 8] on button "Close" at bounding box center [975, 18] width 57 height 27
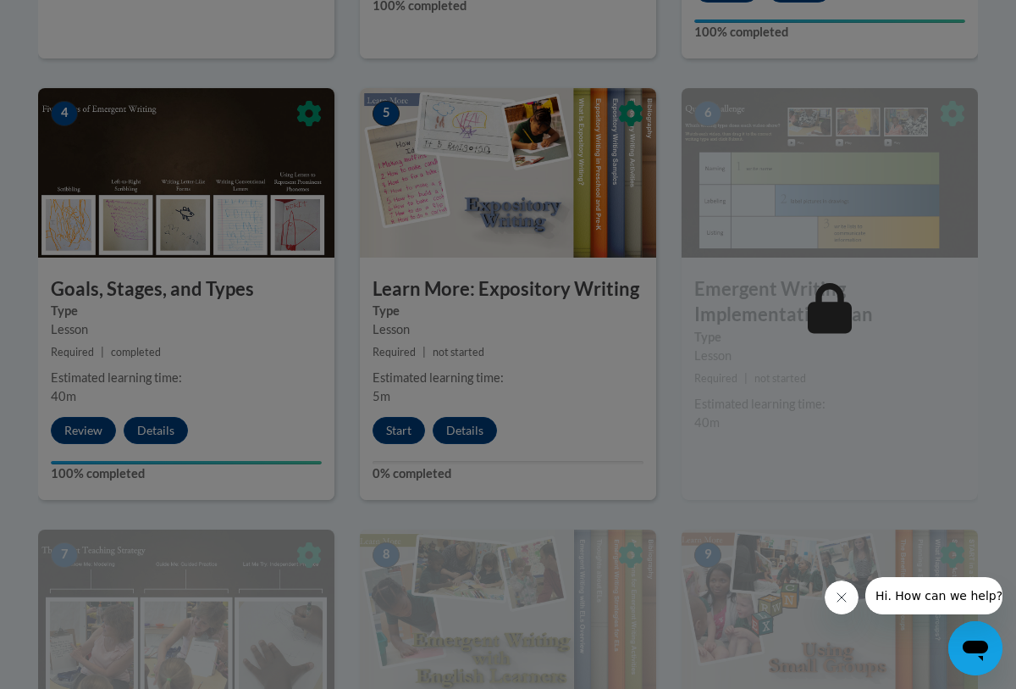
click at [402, 432] on div at bounding box center [508, 344] width 1016 height 689
click at [471, 374] on div at bounding box center [508, 344] width 1016 height 689
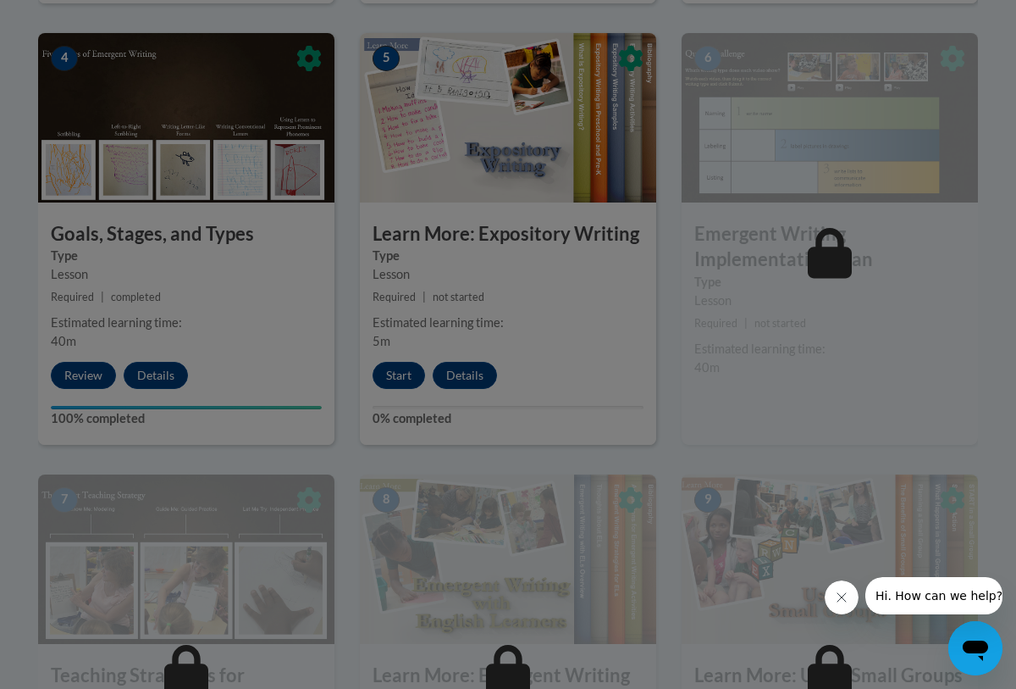
scroll to position [1016, 0]
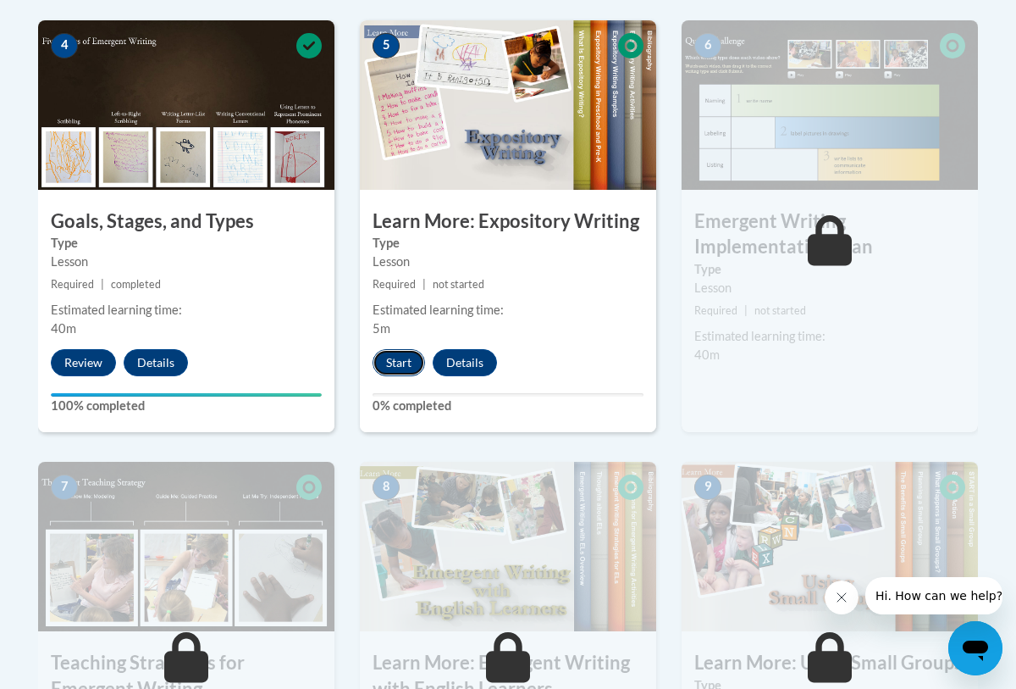
click at [388, 360] on button "Start" at bounding box center [399, 362] width 53 height 27
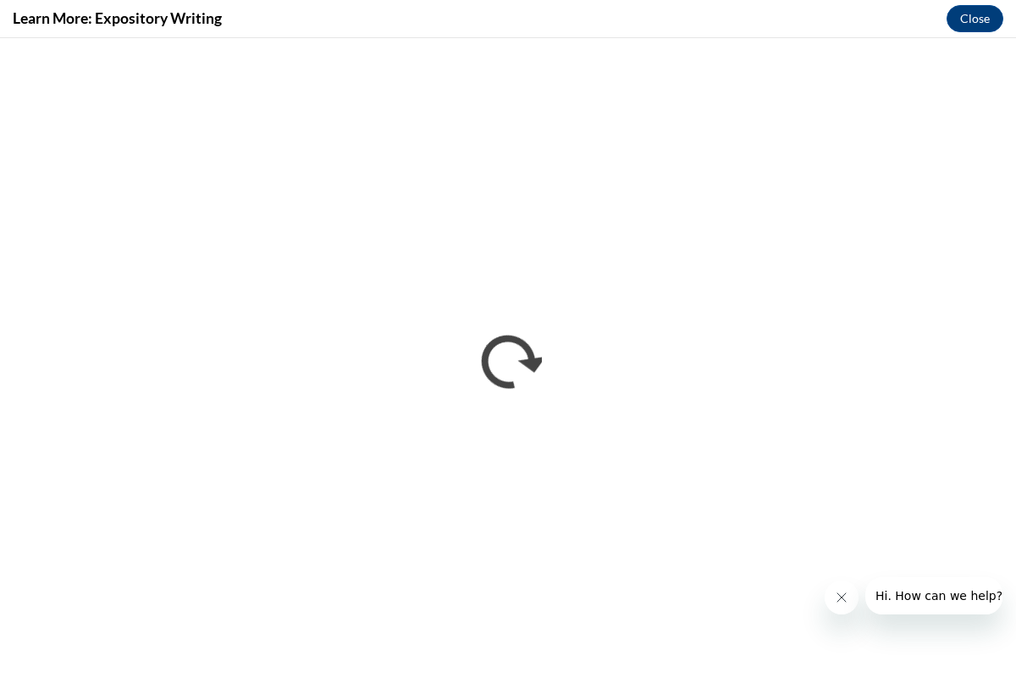
scroll to position [0, 0]
click at [964, 26] on button "Close" at bounding box center [975, 18] width 57 height 27
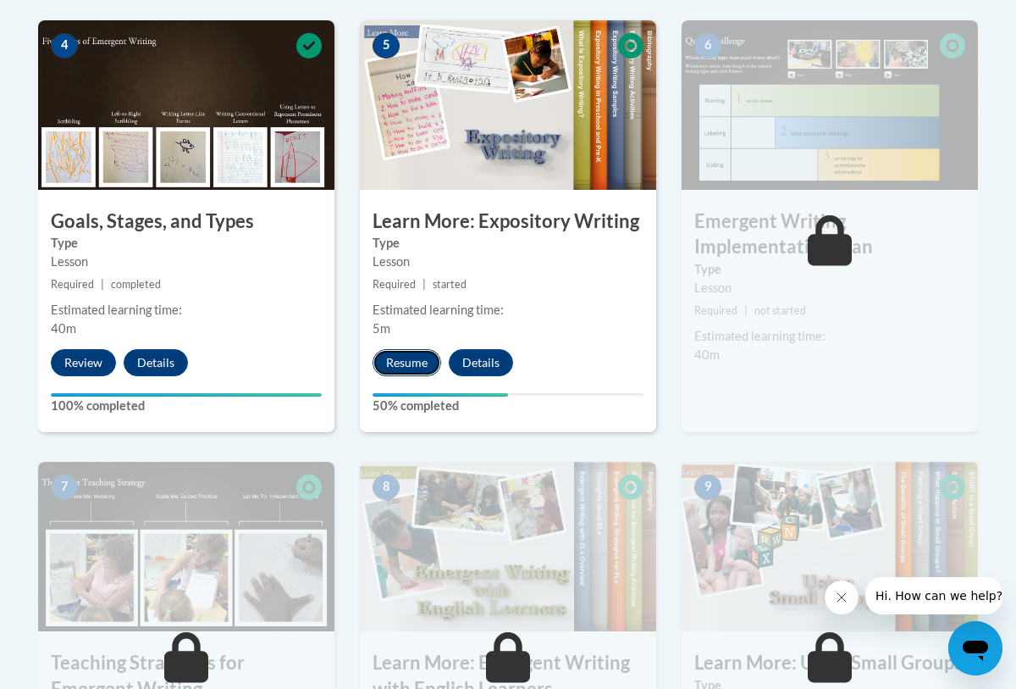
click at [381, 373] on button "Resume" at bounding box center [407, 362] width 69 height 27
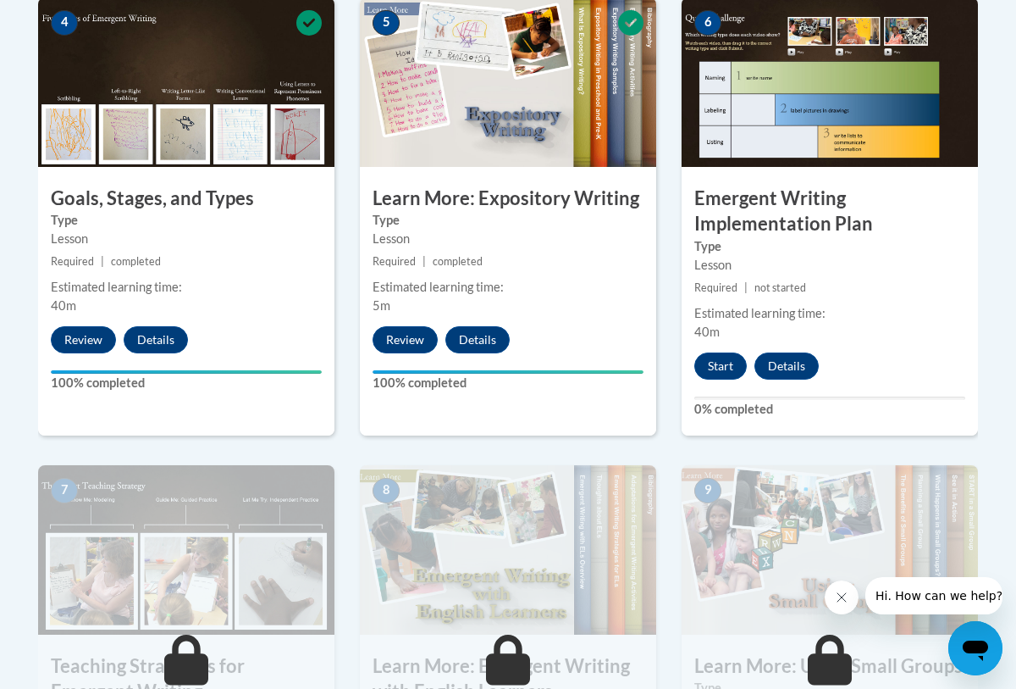
scroll to position [1050, 0]
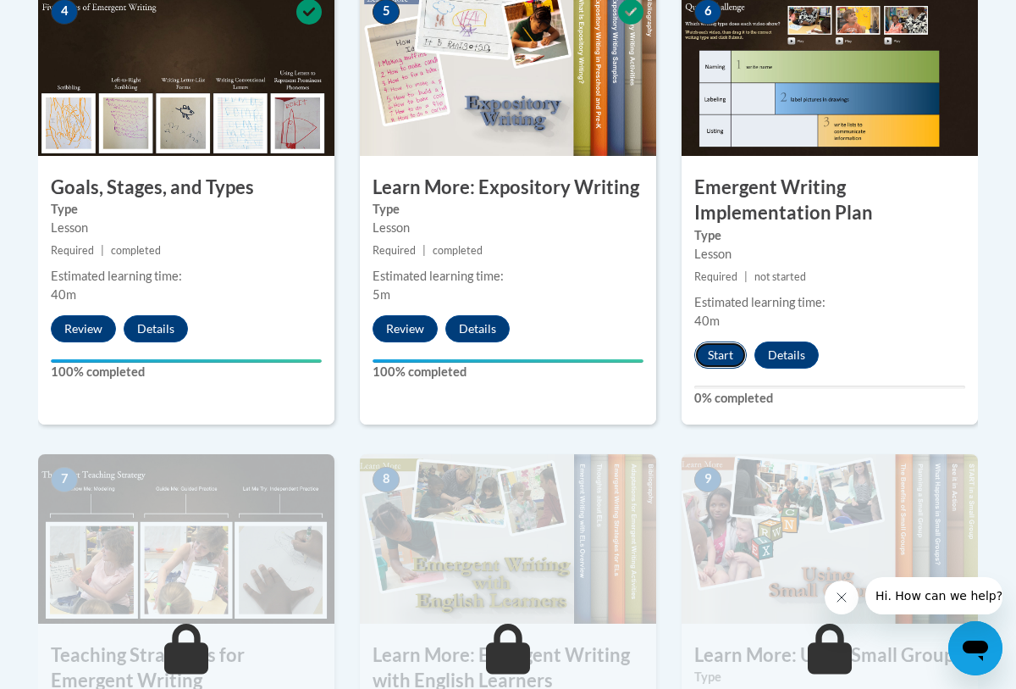
click at [724, 351] on button "Start" at bounding box center [720, 354] width 53 height 27
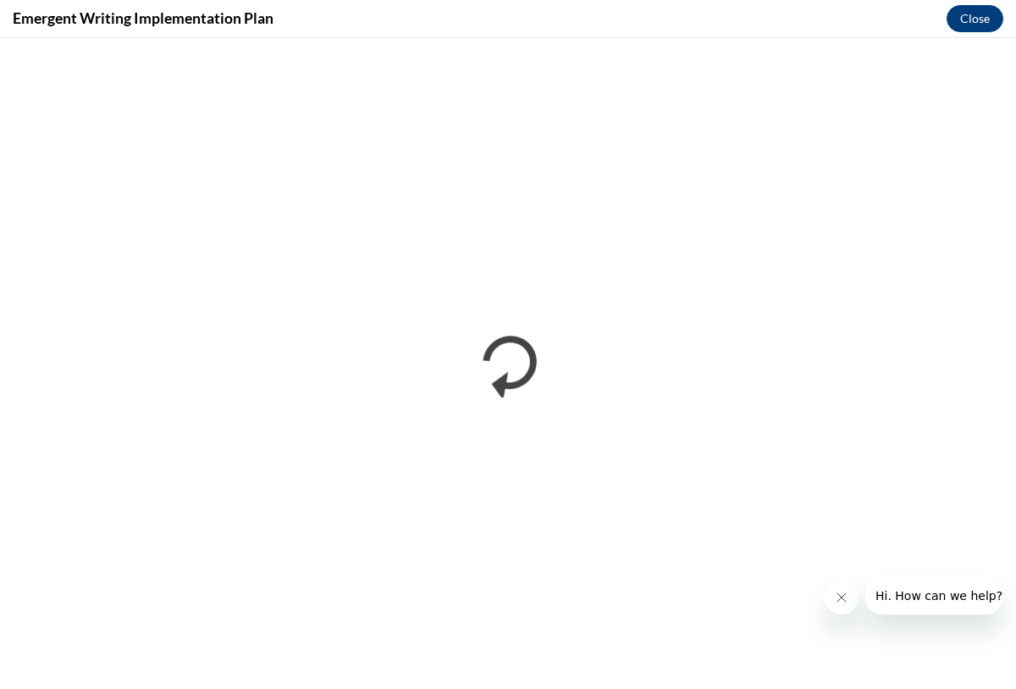
scroll to position [0, 0]
